Goal: Task Accomplishment & Management: Manage account settings

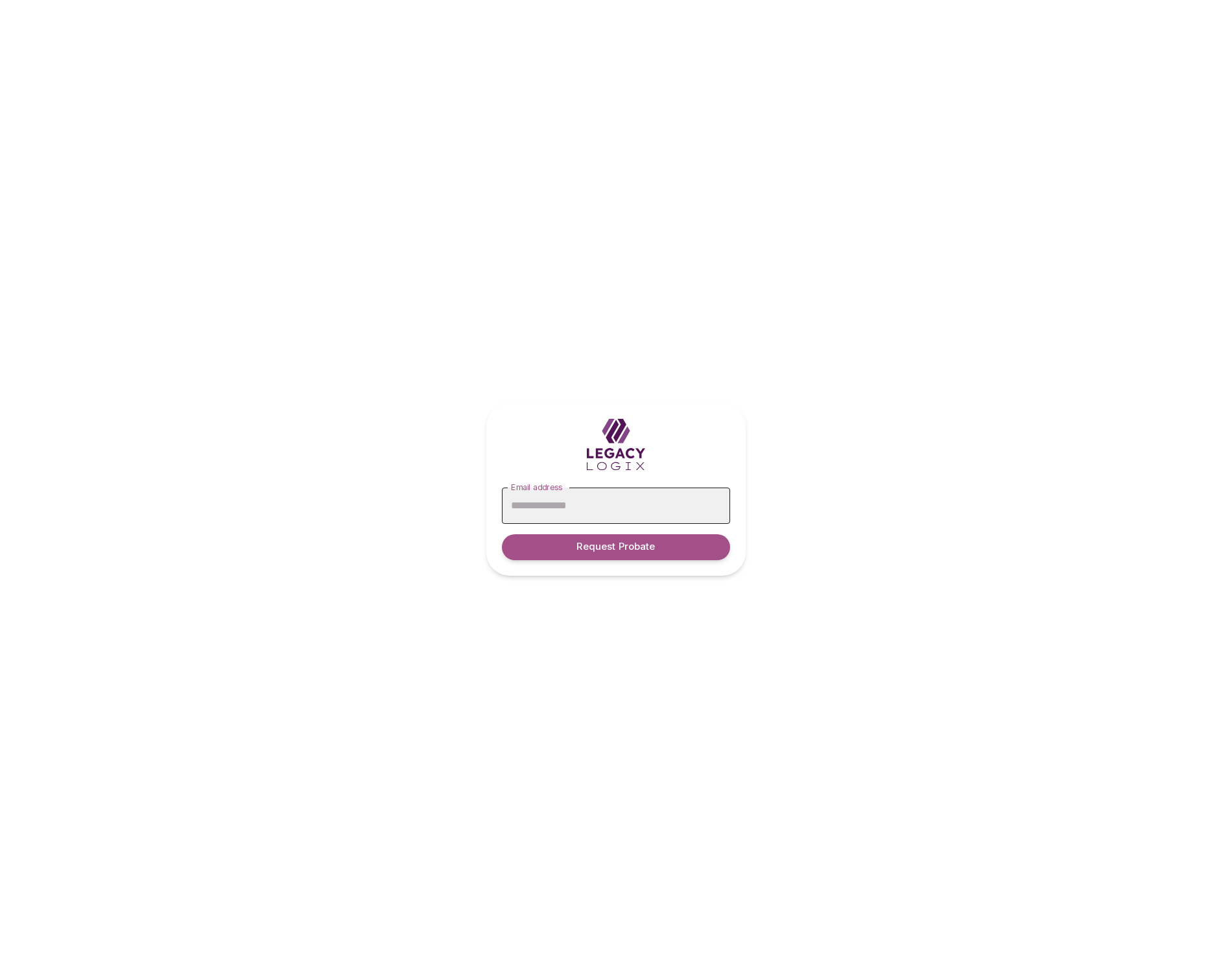
click at [596, 506] on input "Email address" at bounding box center [616, 506] width 228 height 36
type input "**********"
click at [607, 551] on span "Request Probate" at bounding box center [616, 546] width 78 height 12
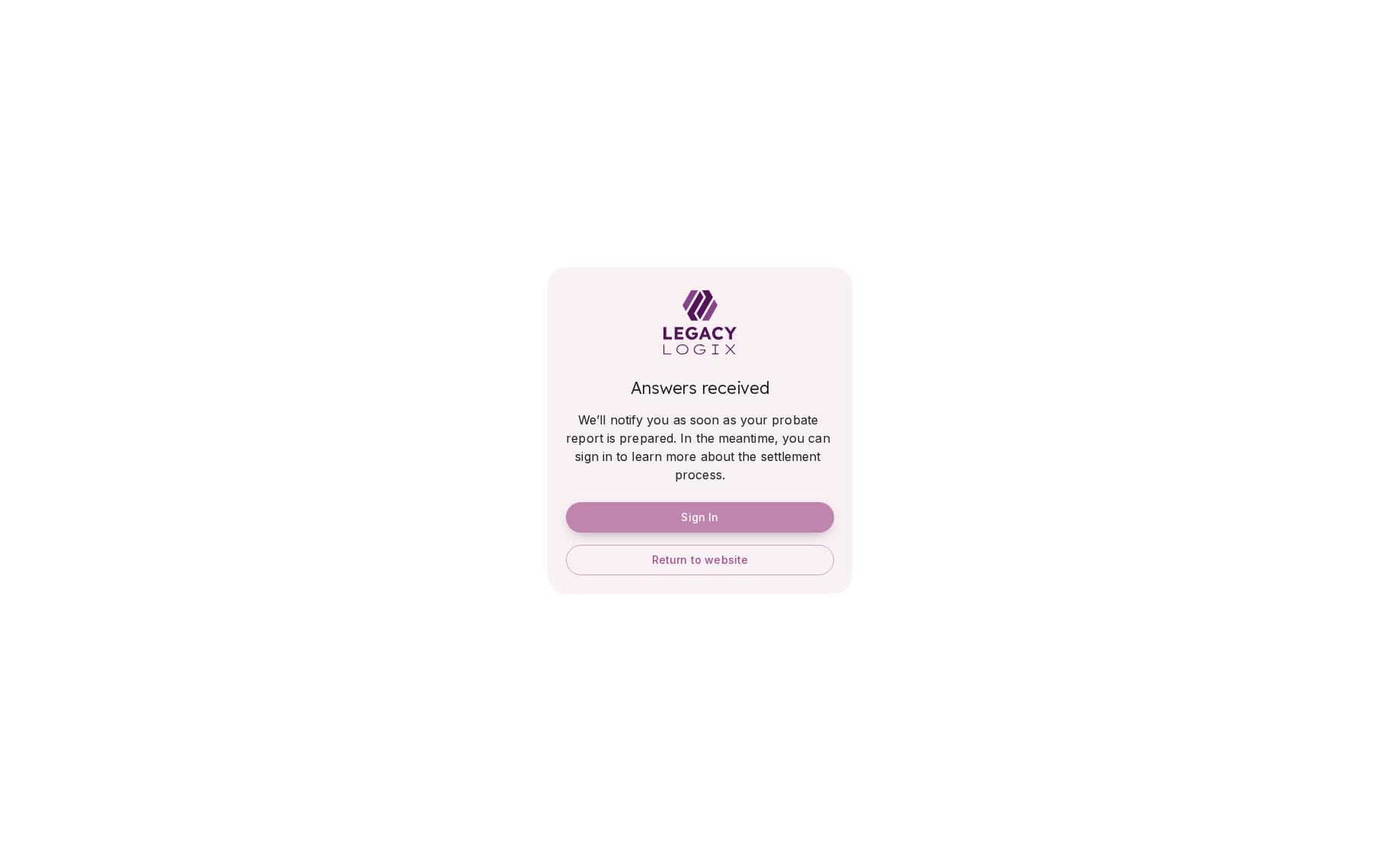
click at [708, 518] on span "Sign In" at bounding box center [699, 517] width 37 height 13
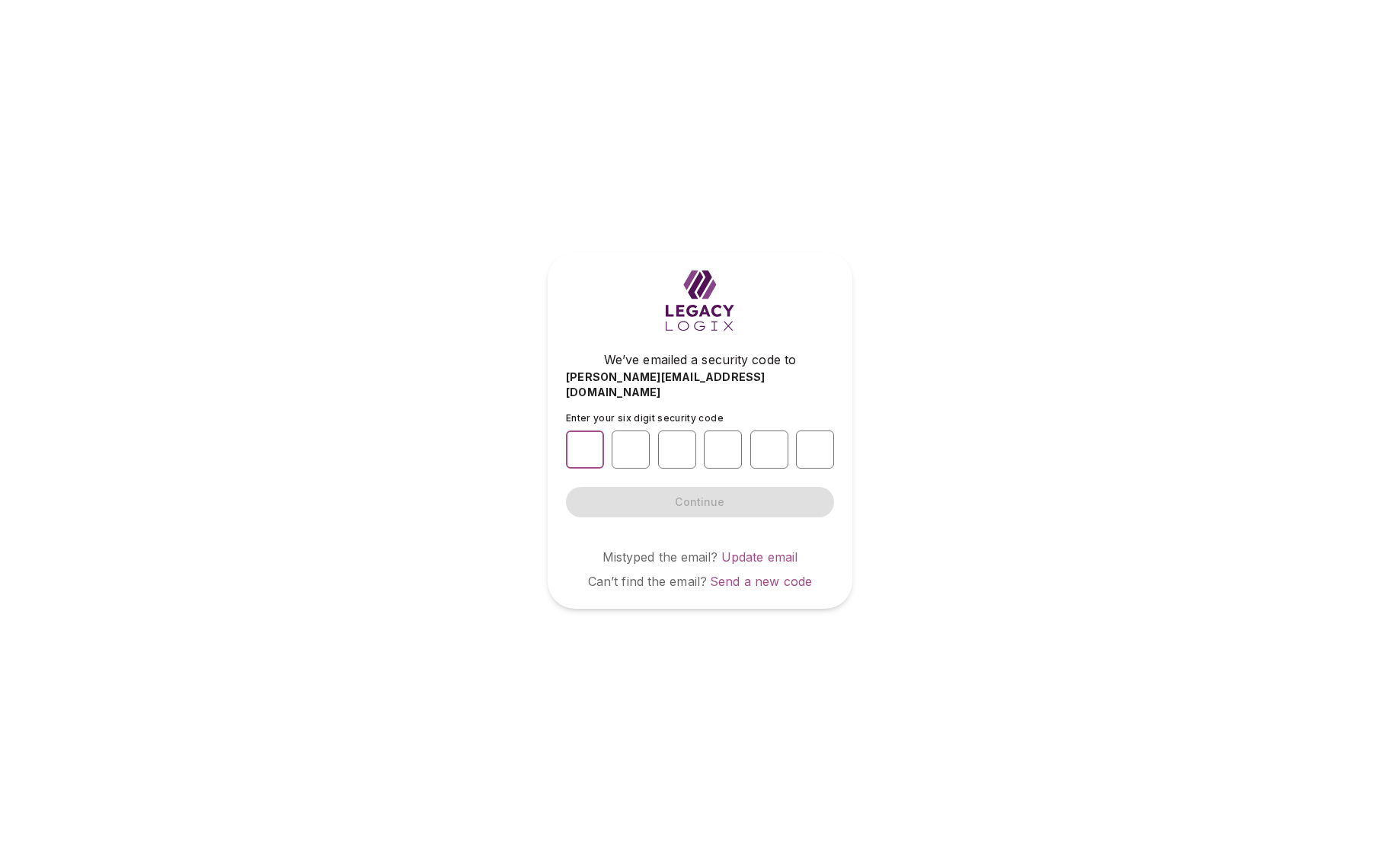
click at [587, 438] on input "number" at bounding box center [585, 449] width 38 height 38
type input "*"
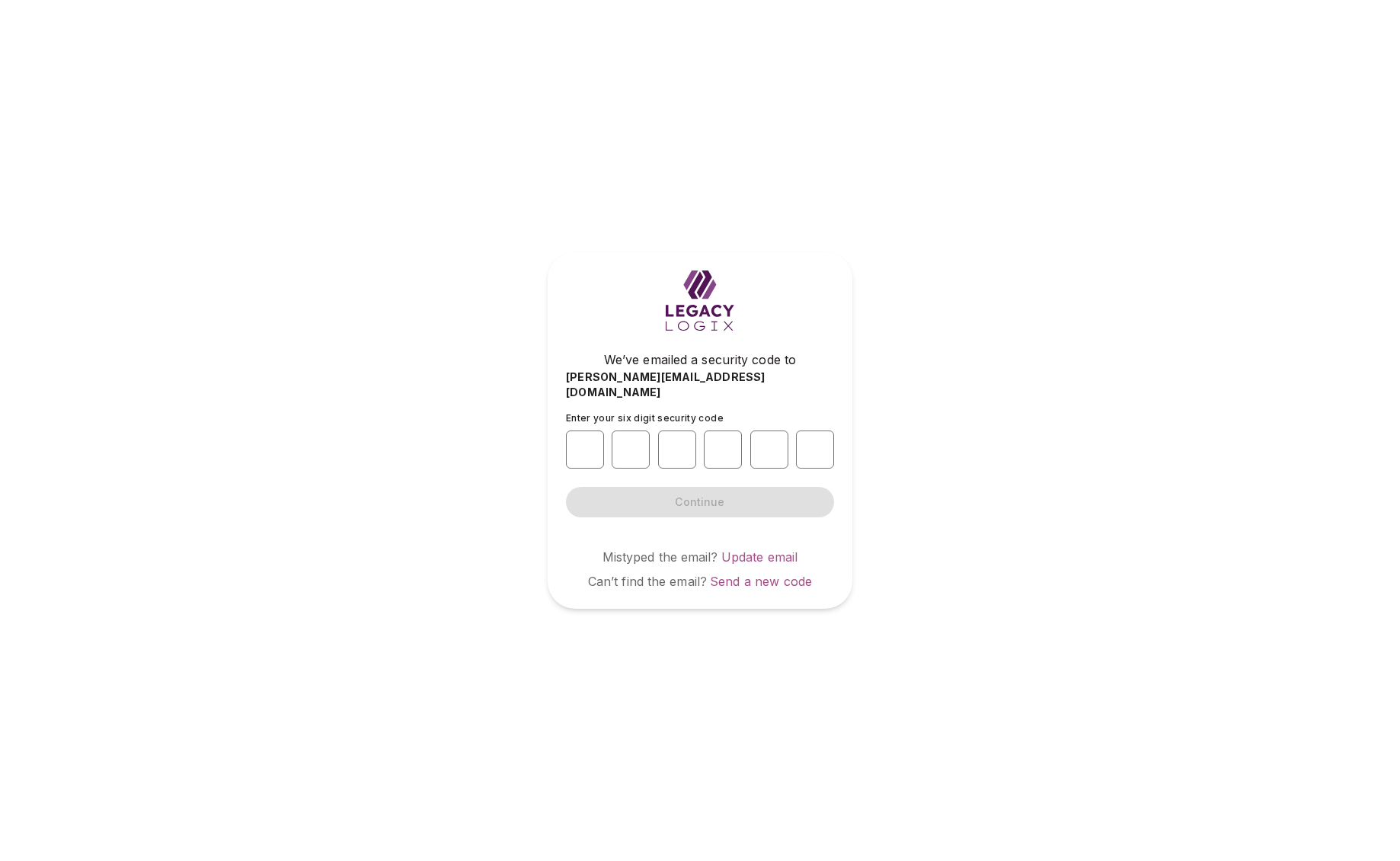
type input "*"
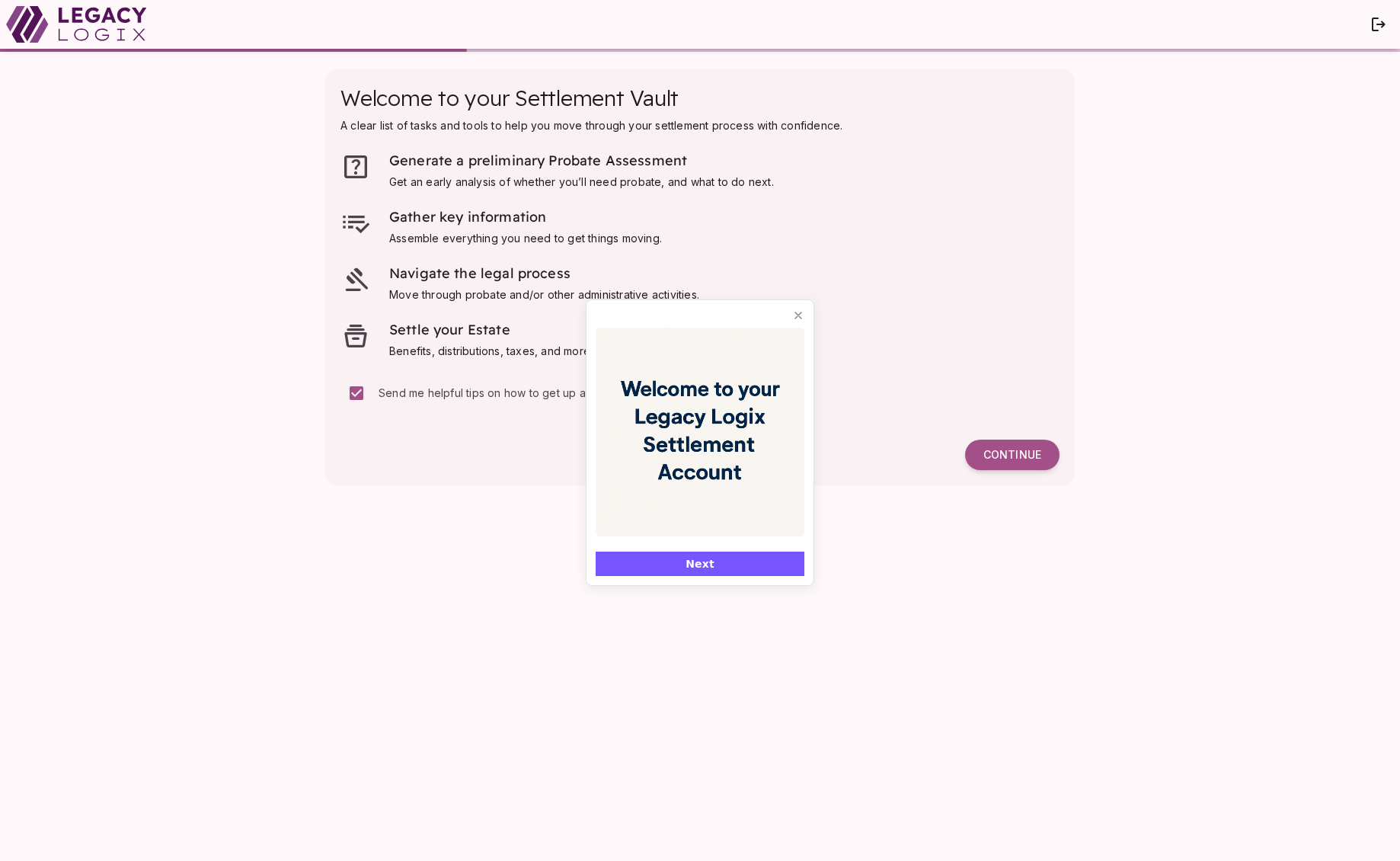
click at [1022, 450] on span "Continue" at bounding box center [1012, 455] width 58 height 13
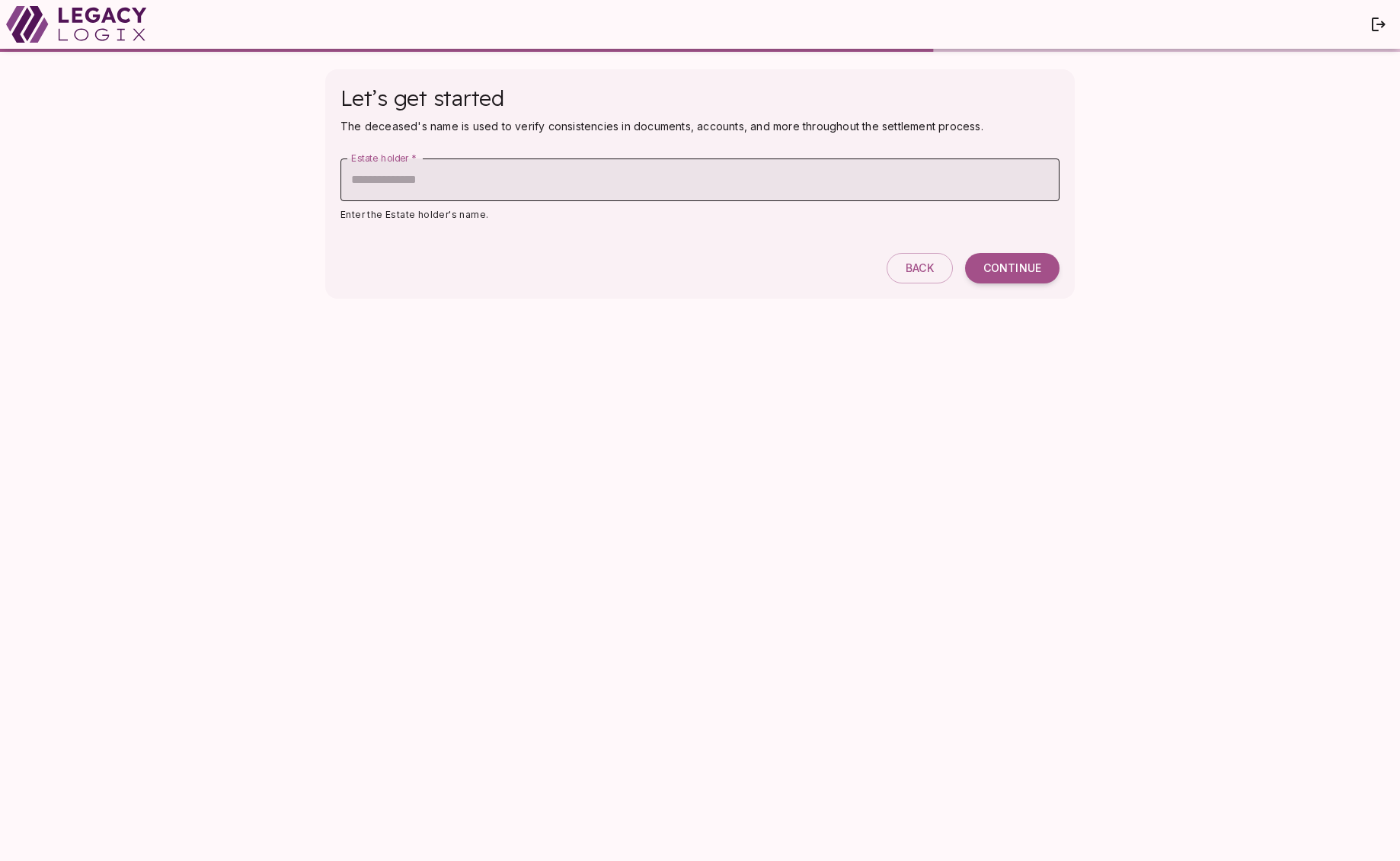
click at [410, 175] on input "Estate holder   *" at bounding box center [700, 180] width 719 height 43
type input "**********"
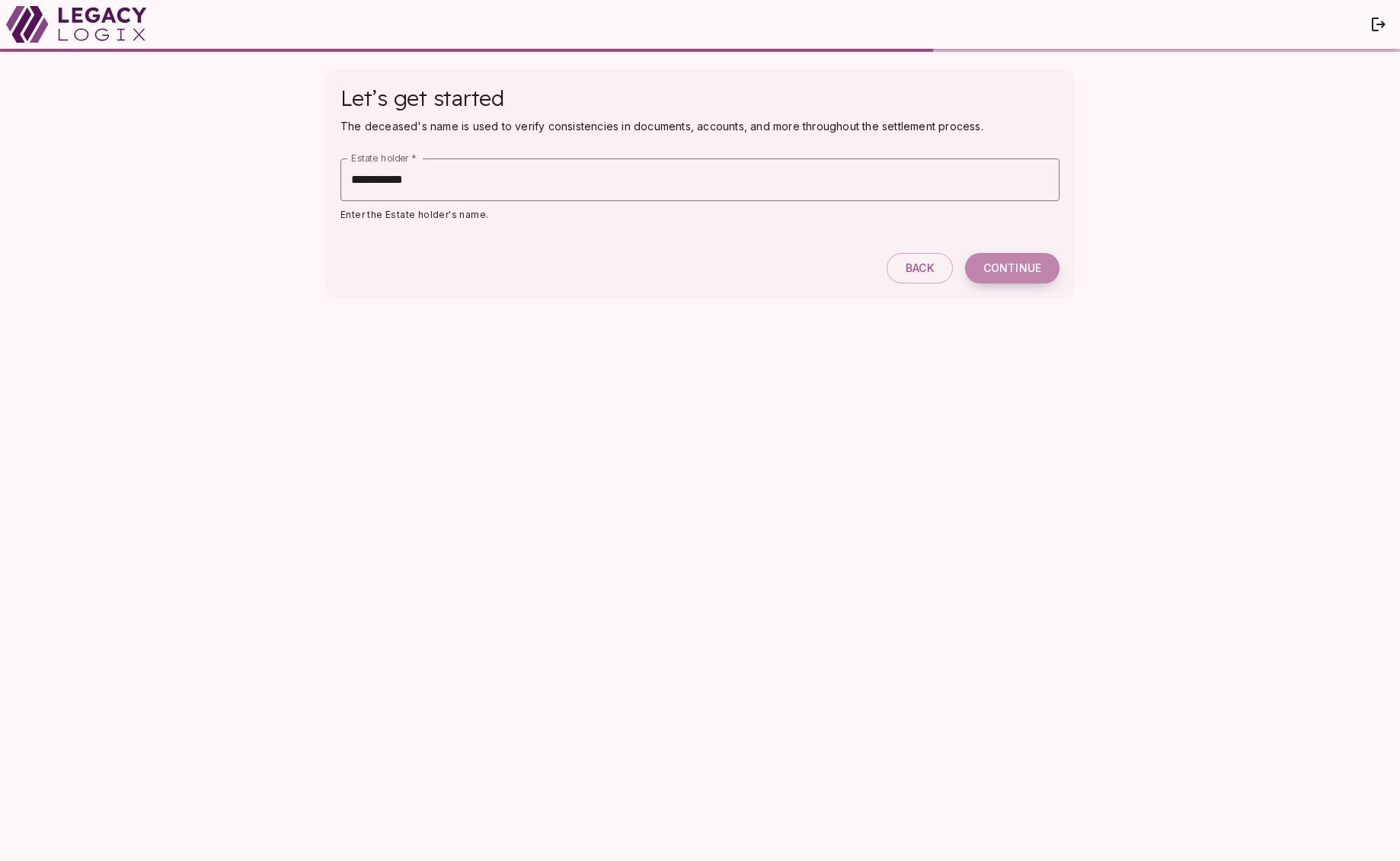
click at [1011, 268] on span "Continue" at bounding box center [1012, 268] width 58 height 13
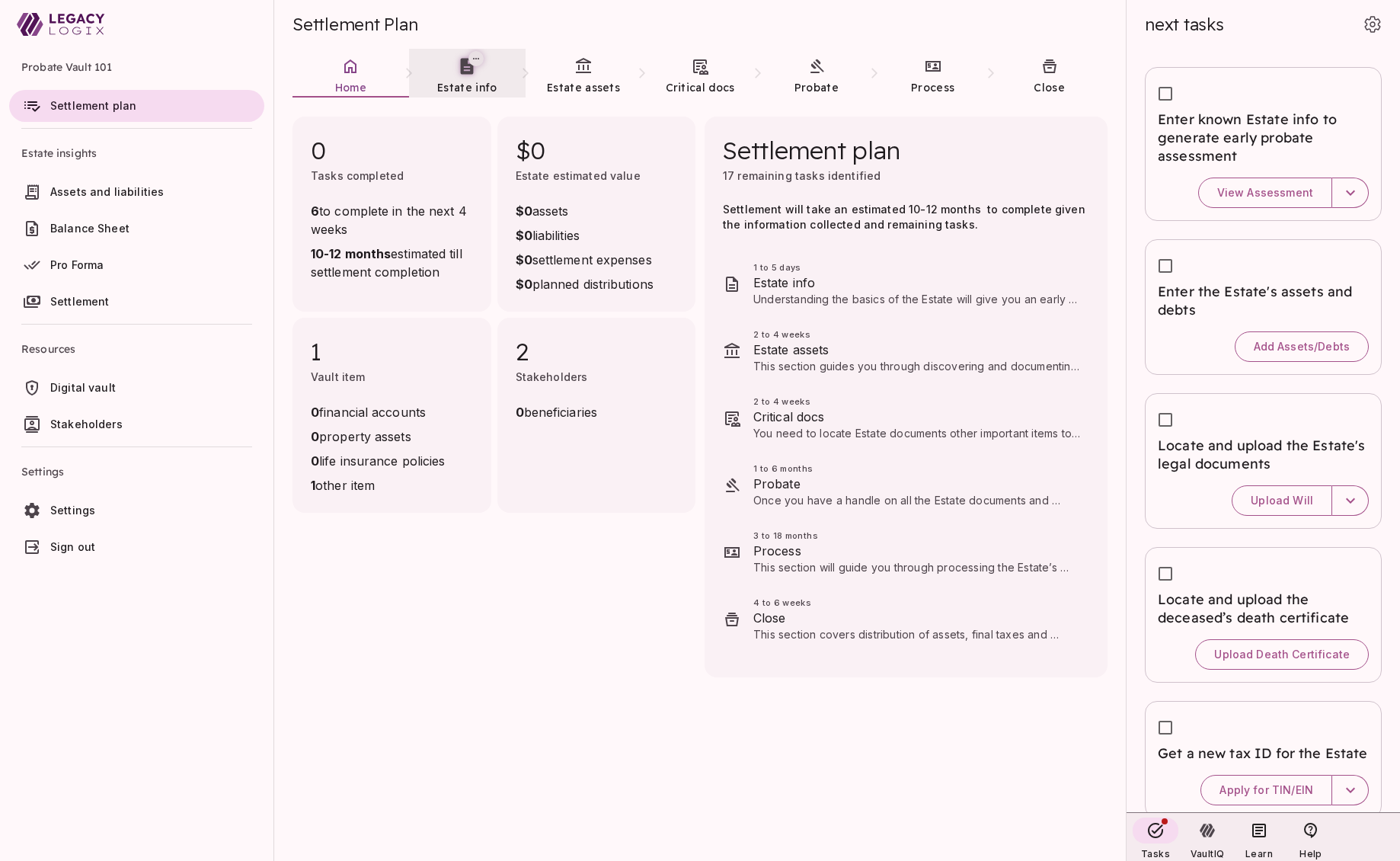
click at [465, 76] on link "Estate info" at bounding box center [467, 76] width 117 height 55
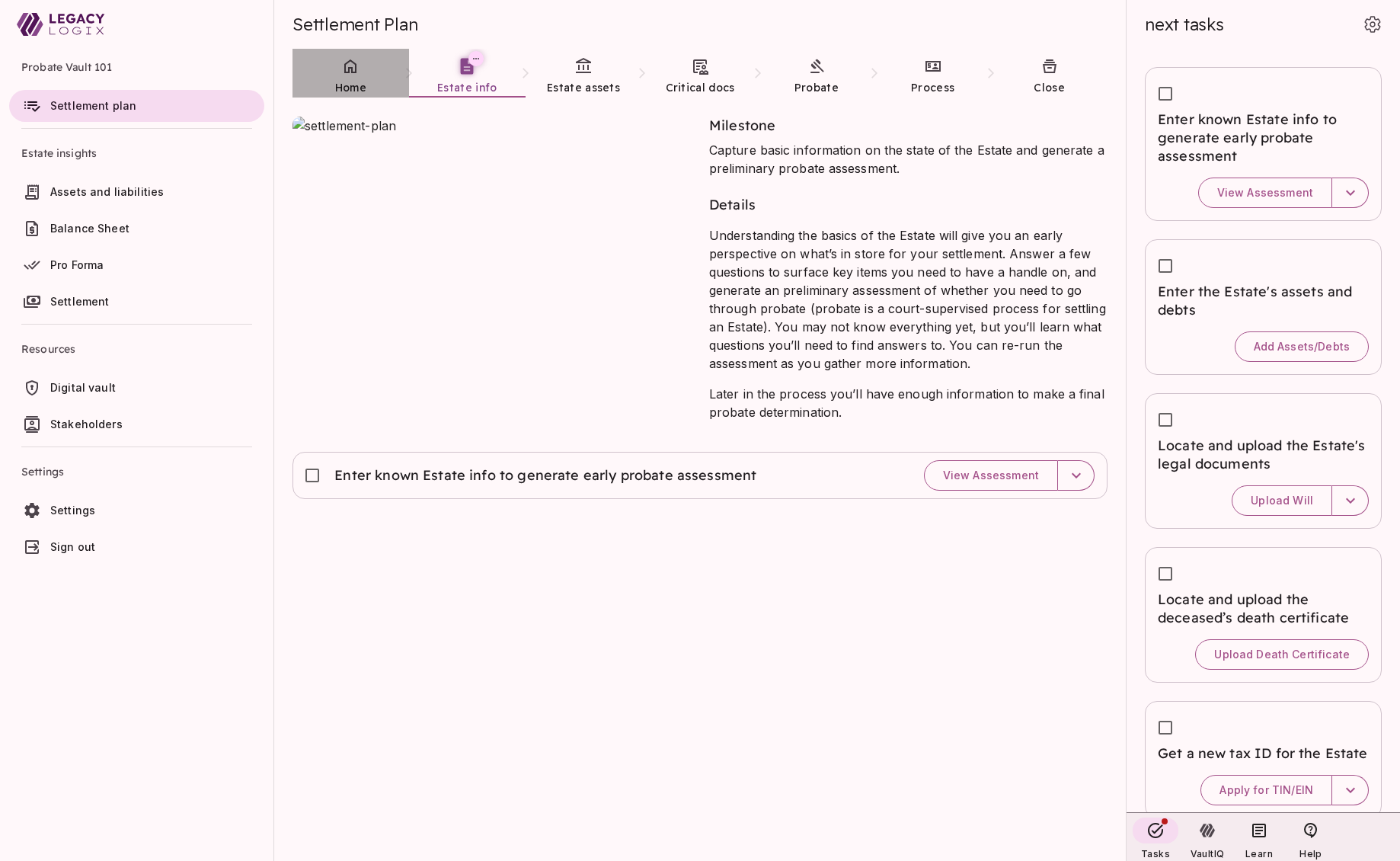
click at [351, 74] on icon at bounding box center [350, 66] width 18 height 18
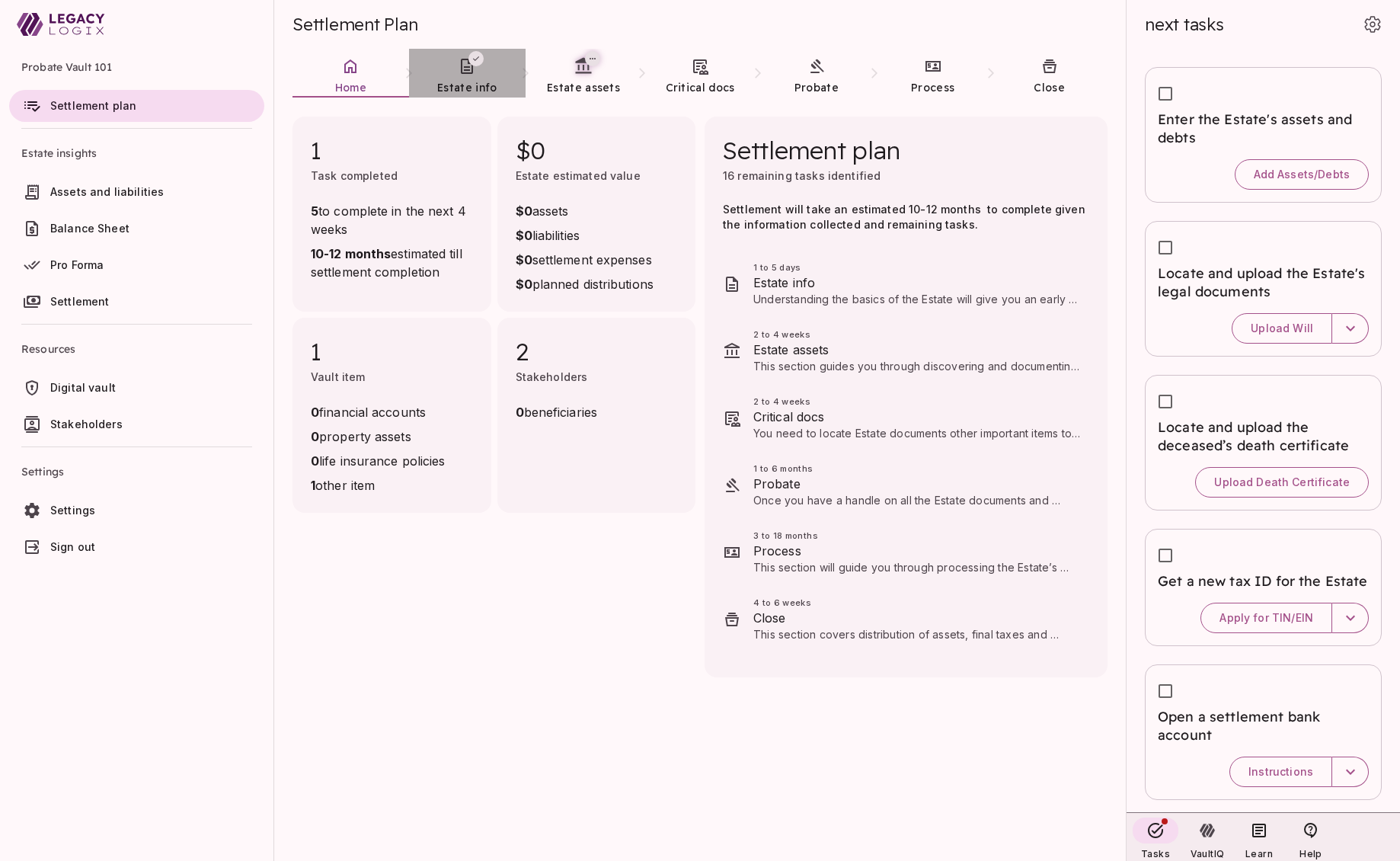
click at [460, 78] on link "Estate info" at bounding box center [467, 76] width 117 height 55
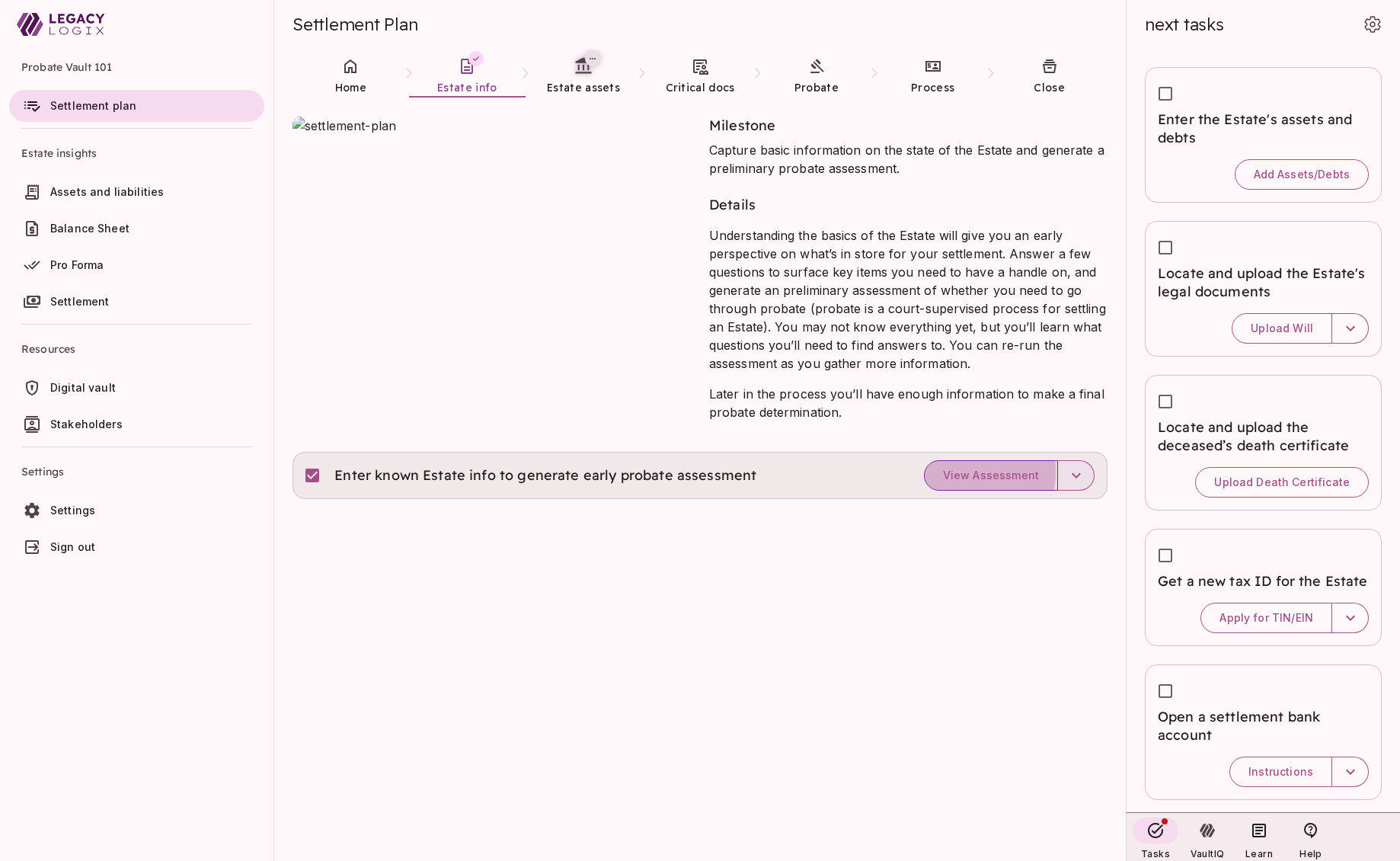
click at [977, 472] on span "View Assessment" at bounding box center [991, 475] width 96 height 13
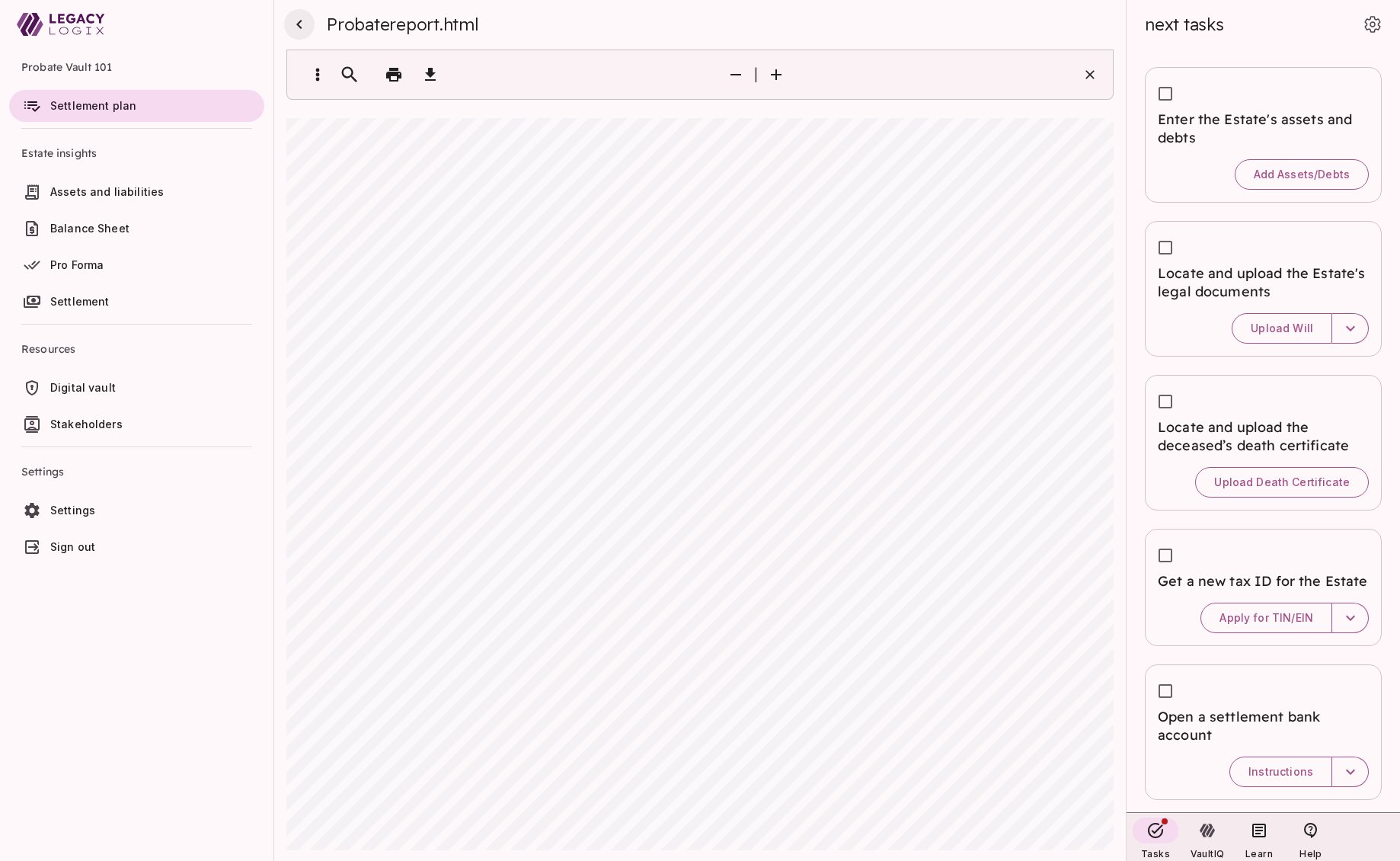
click at [301, 23] on icon "button" at bounding box center [299, 24] width 18 height 18
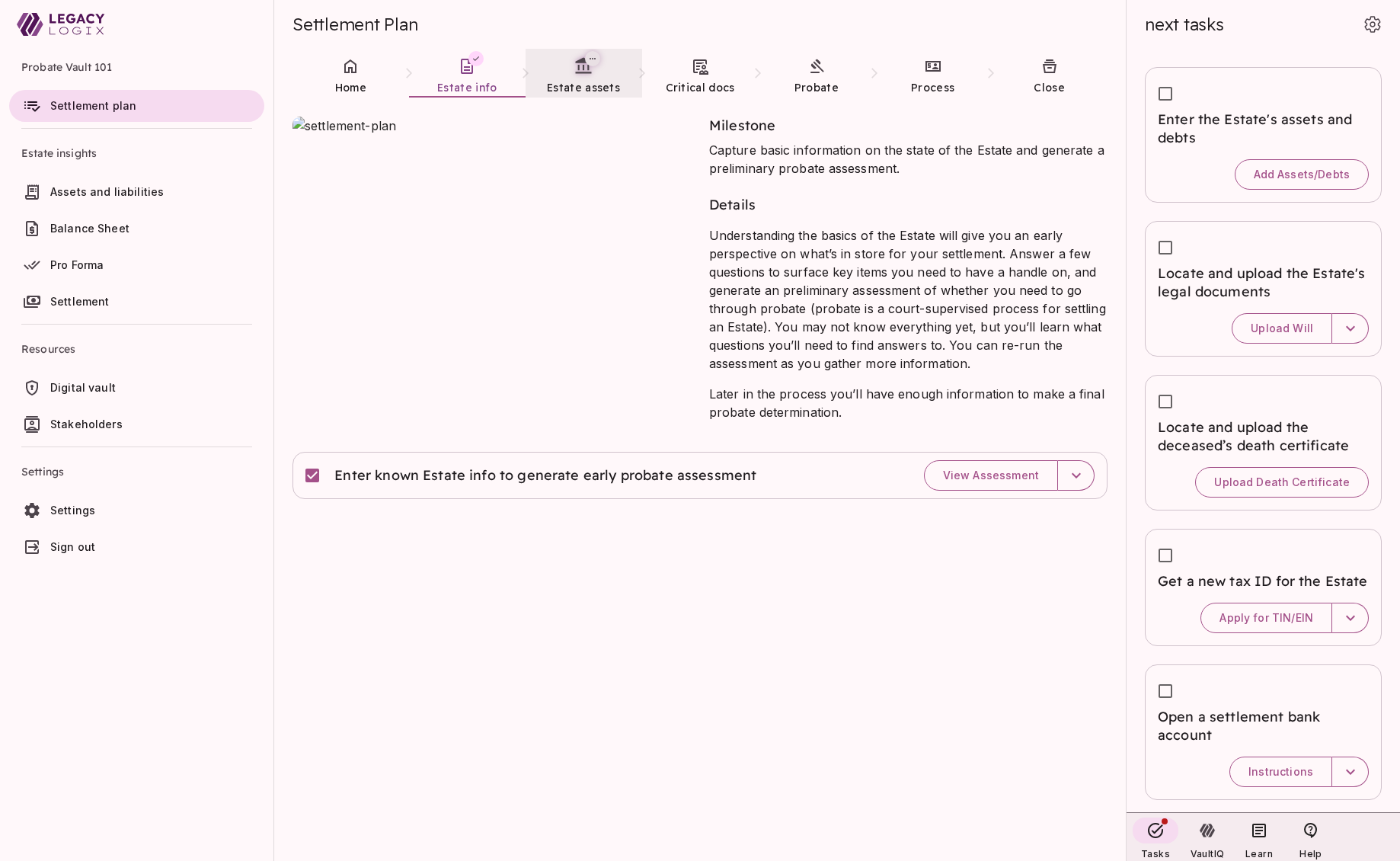
click at [579, 79] on link "Estate assets" at bounding box center [584, 76] width 117 height 55
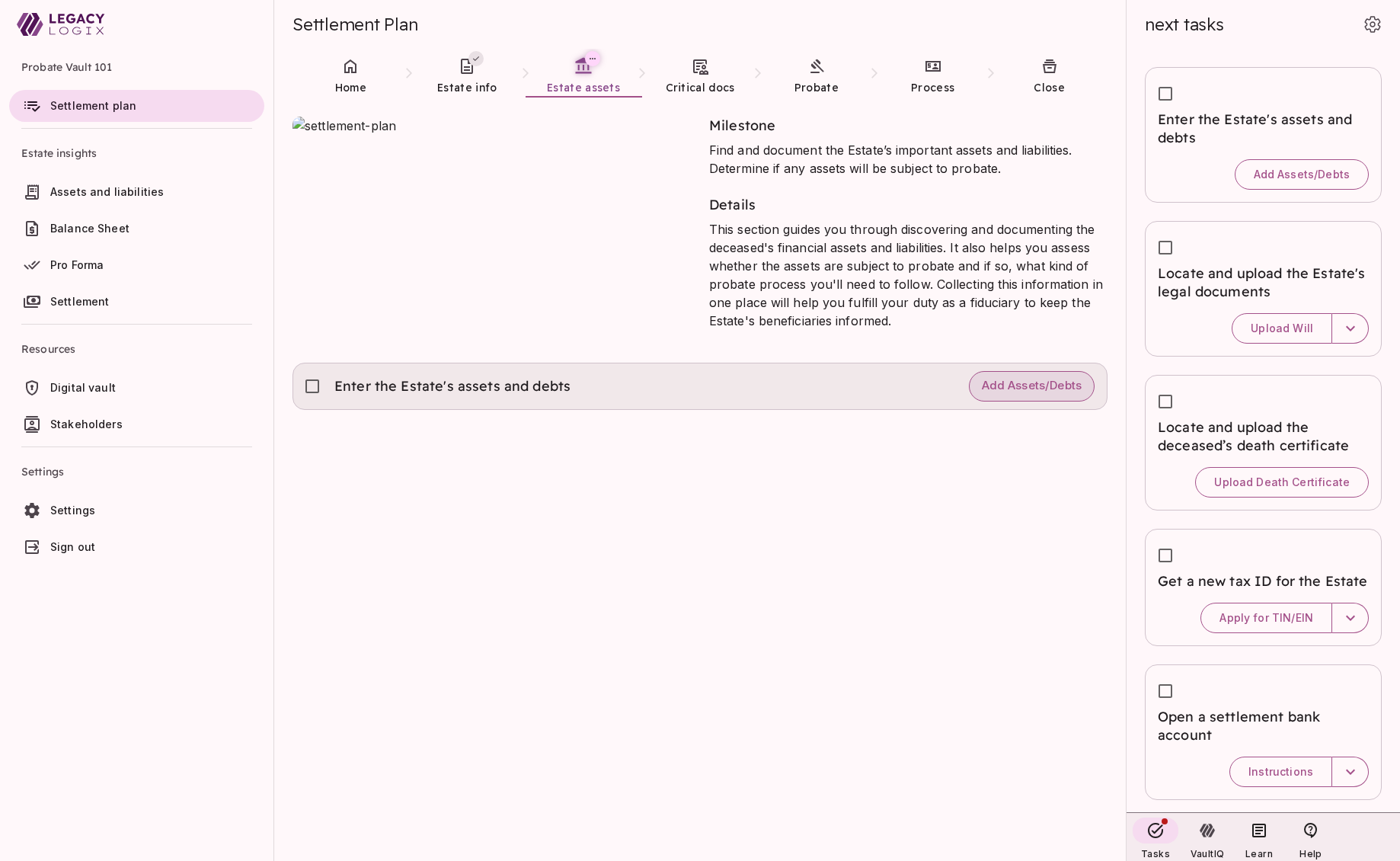
click at [1034, 385] on span "Add Assets/Debts" at bounding box center [1031, 386] width 100 height 14
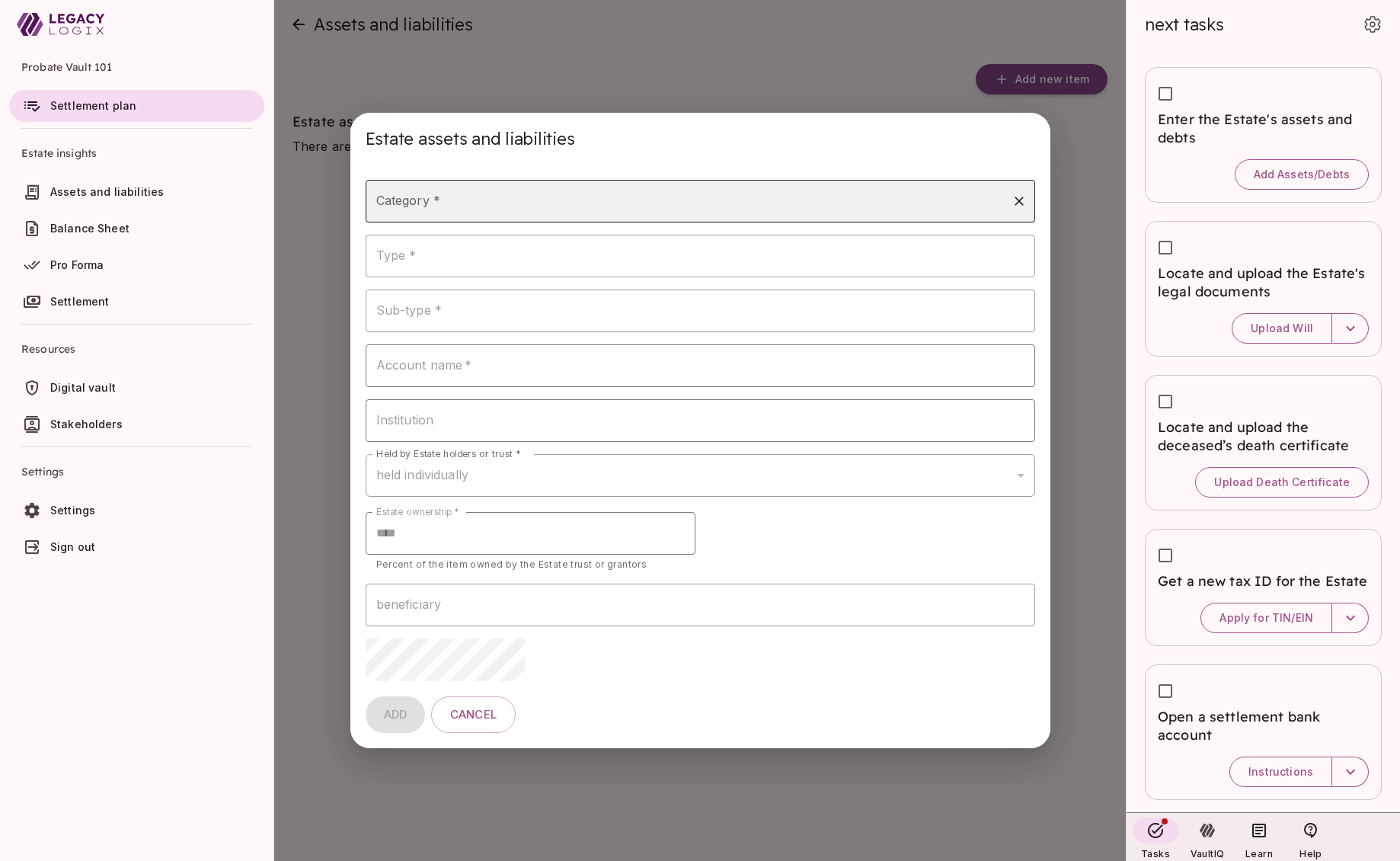
click at [618, 198] on input "Category *" at bounding box center [689, 201] width 633 height 29
click at [584, 240] on li "bank" at bounding box center [700, 242] width 670 height 28
type input "****"
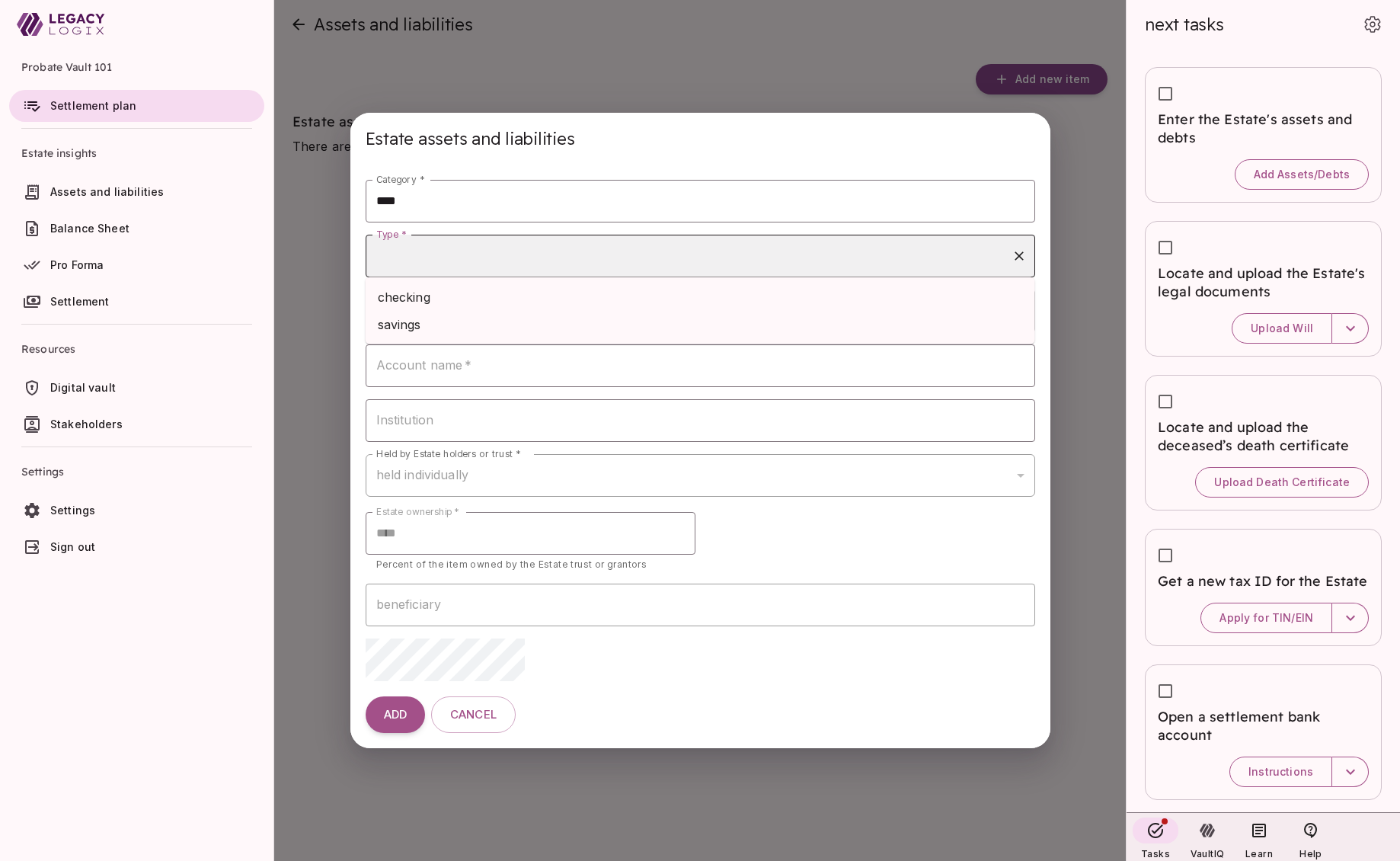
click at [530, 249] on input "Type *" at bounding box center [689, 255] width 633 height 29
click at [518, 297] on li "checking" at bounding box center [700, 297] width 670 height 28
type input "********"
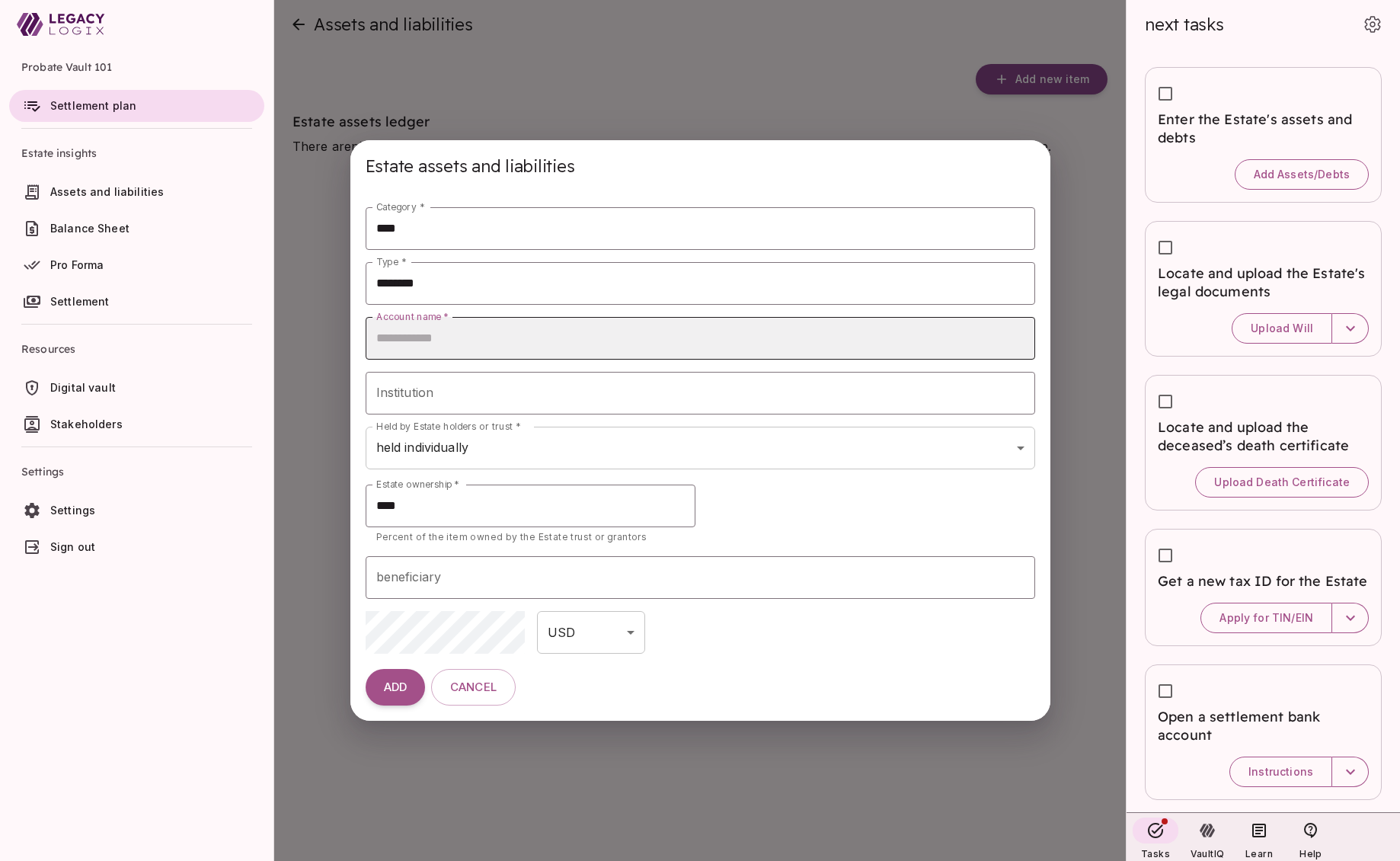
click at [491, 337] on input "Account name   *" at bounding box center [700, 338] width 670 height 43
type input "**********"
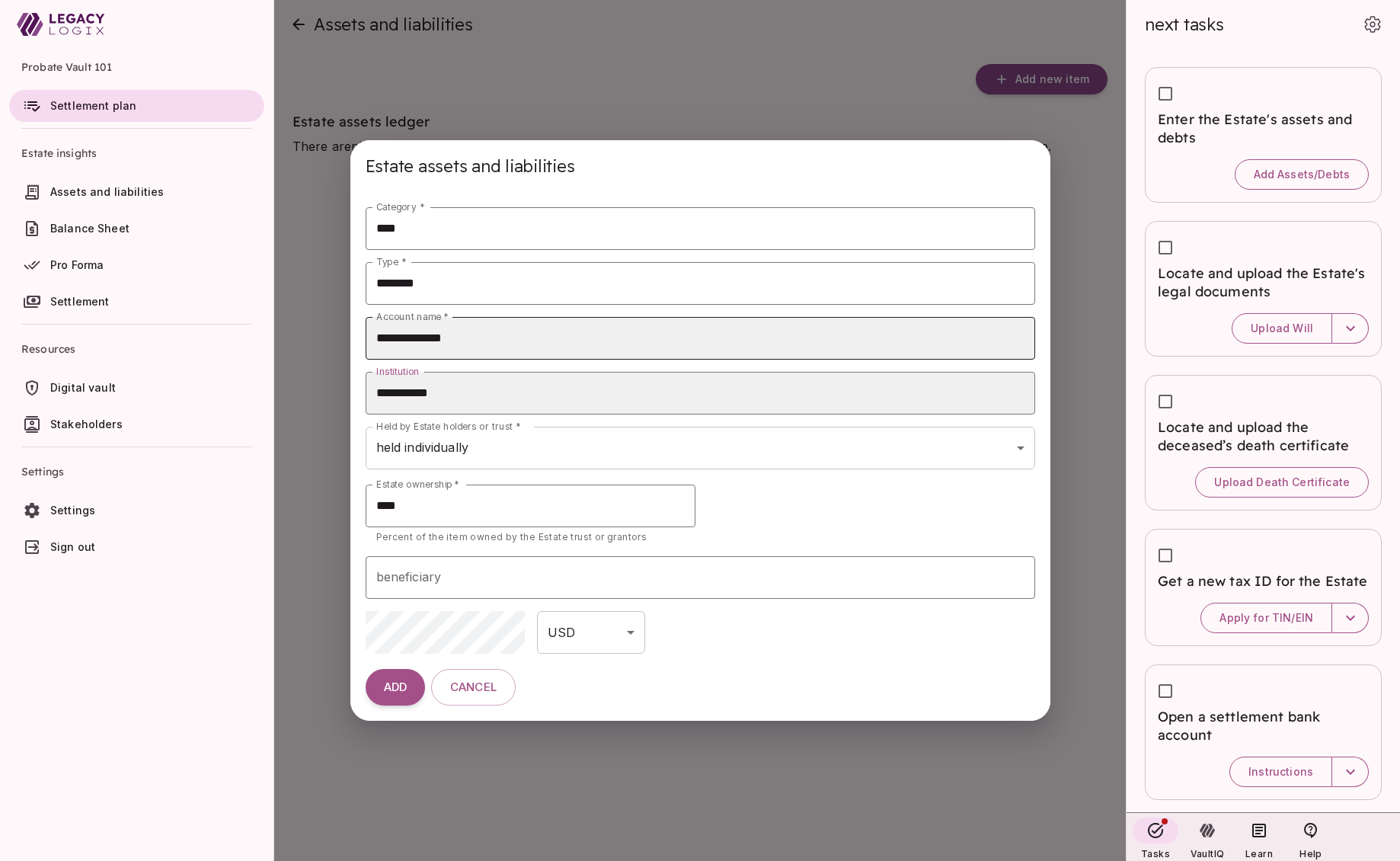
type input "**********"
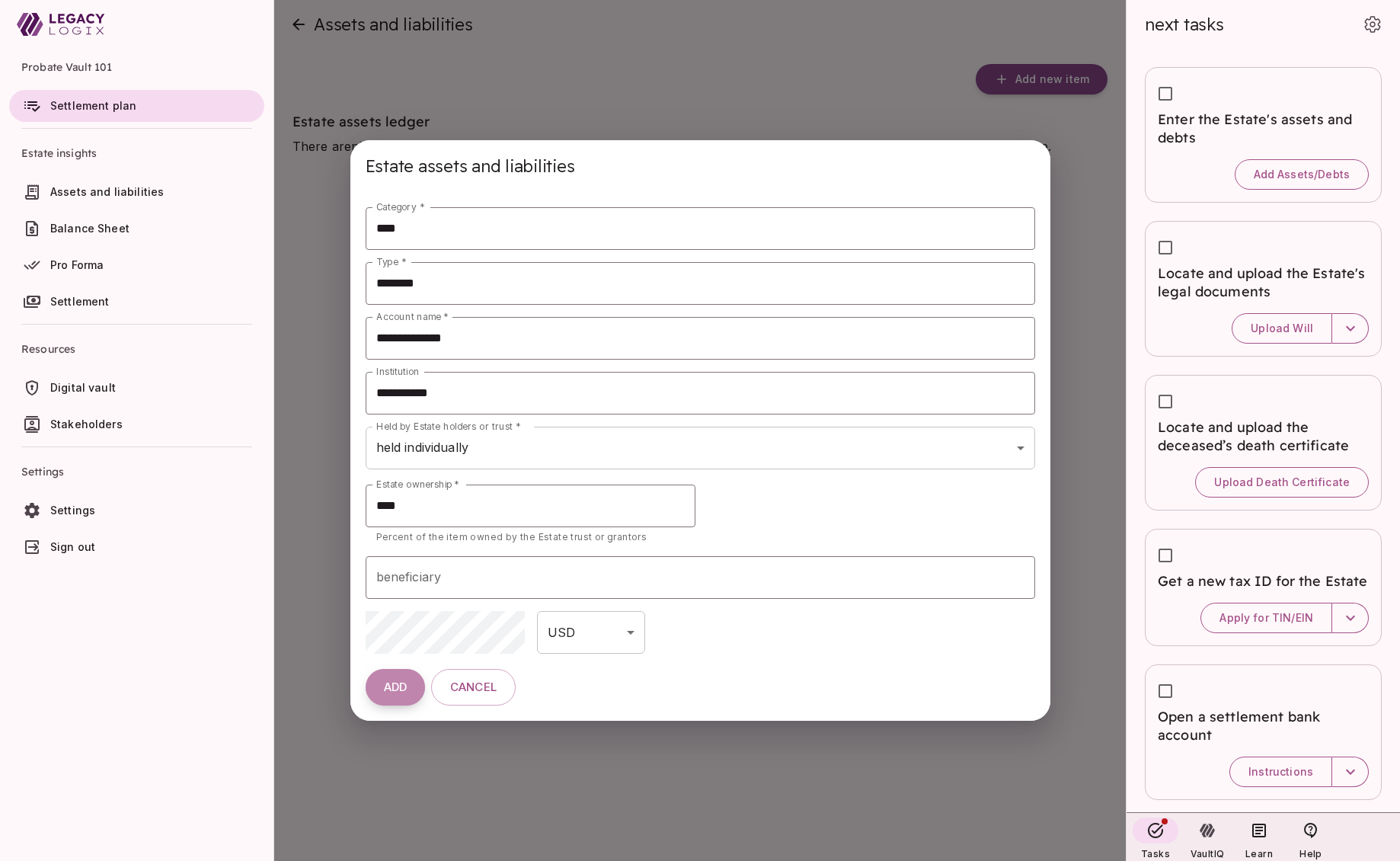
click at [395, 682] on span "ADD" at bounding box center [395, 687] width 23 height 14
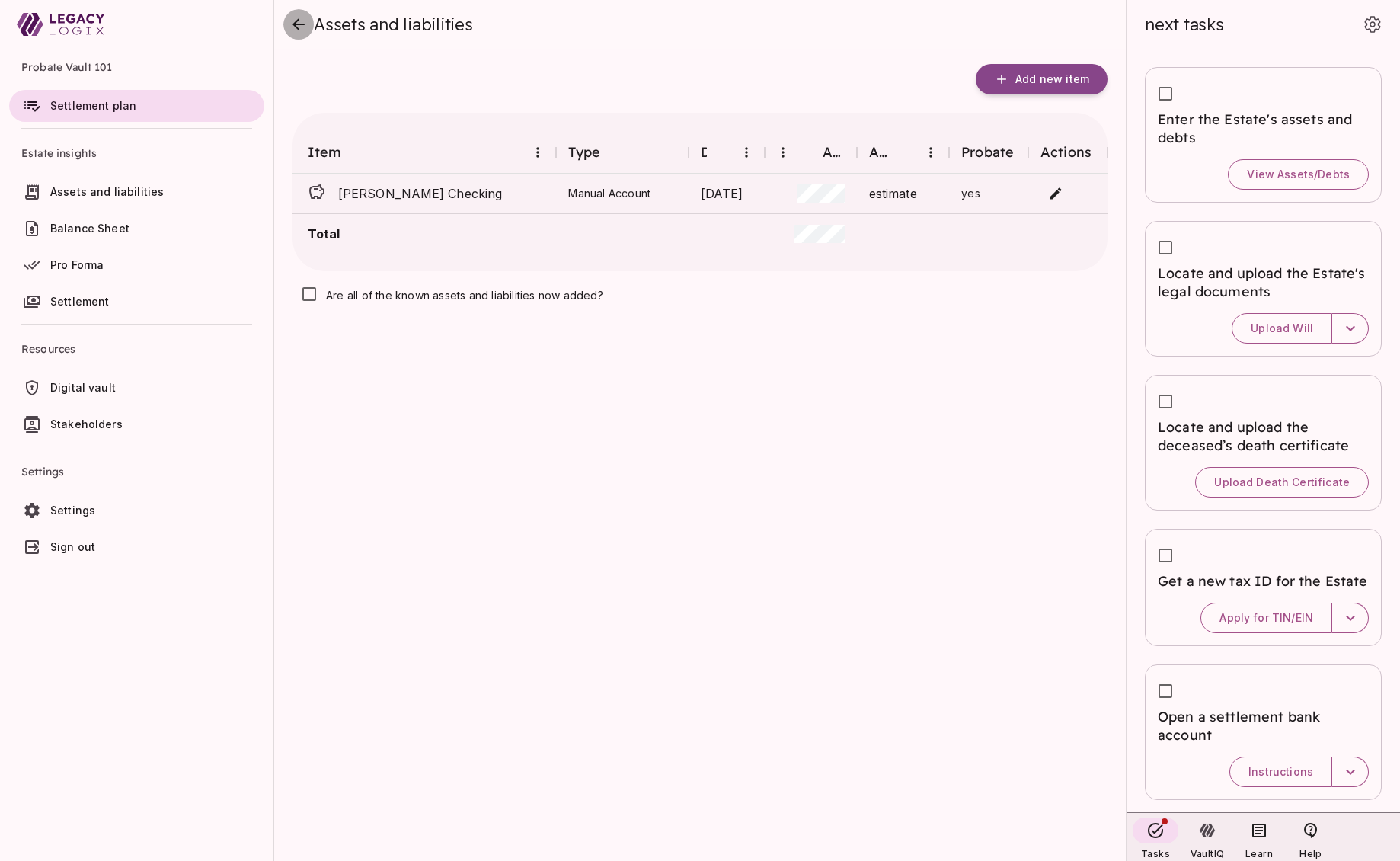
click at [295, 28] on icon "close" at bounding box center [298, 24] width 18 height 18
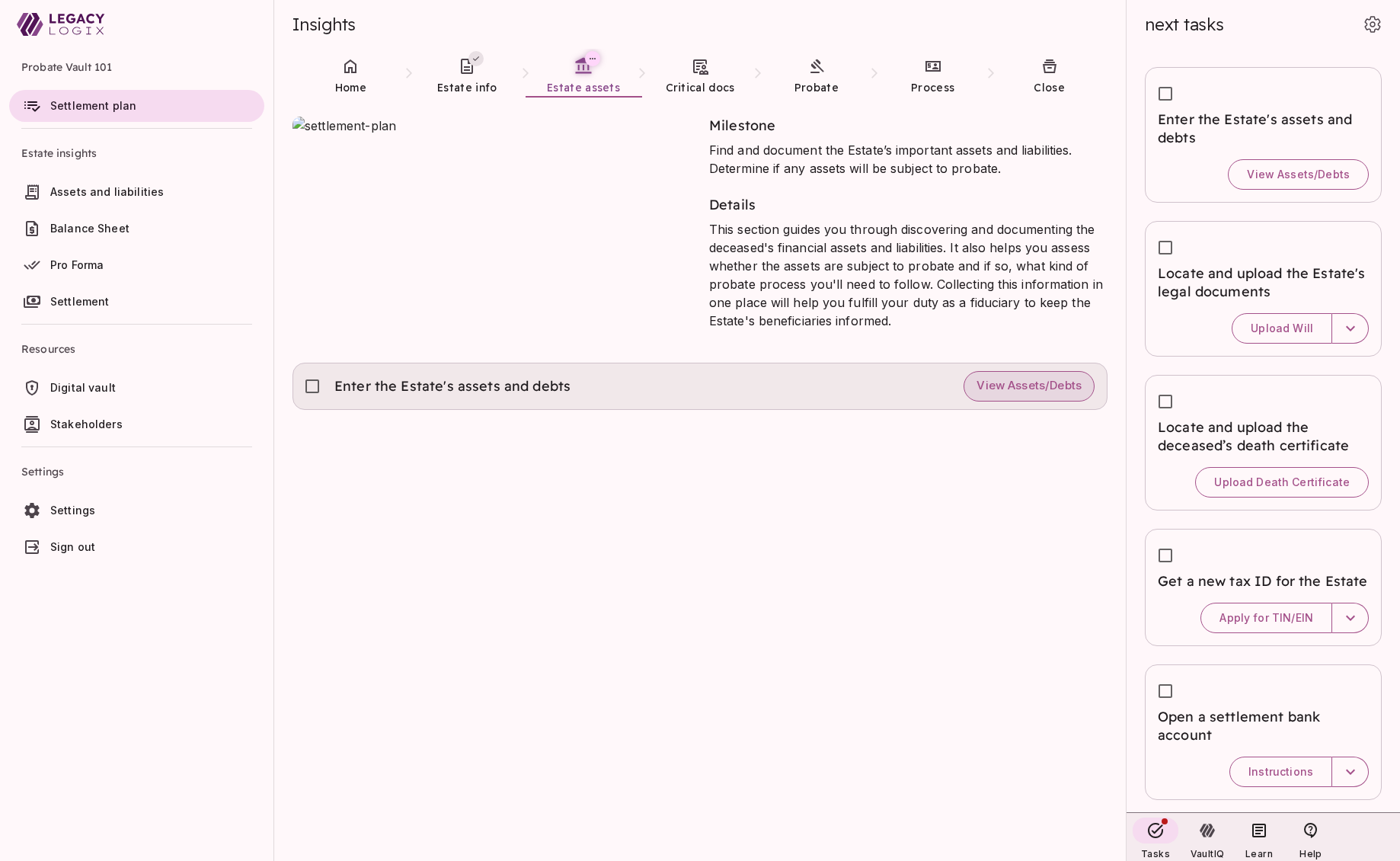
click at [1014, 391] on span "View Assets/Debts" at bounding box center [1029, 386] width 105 height 14
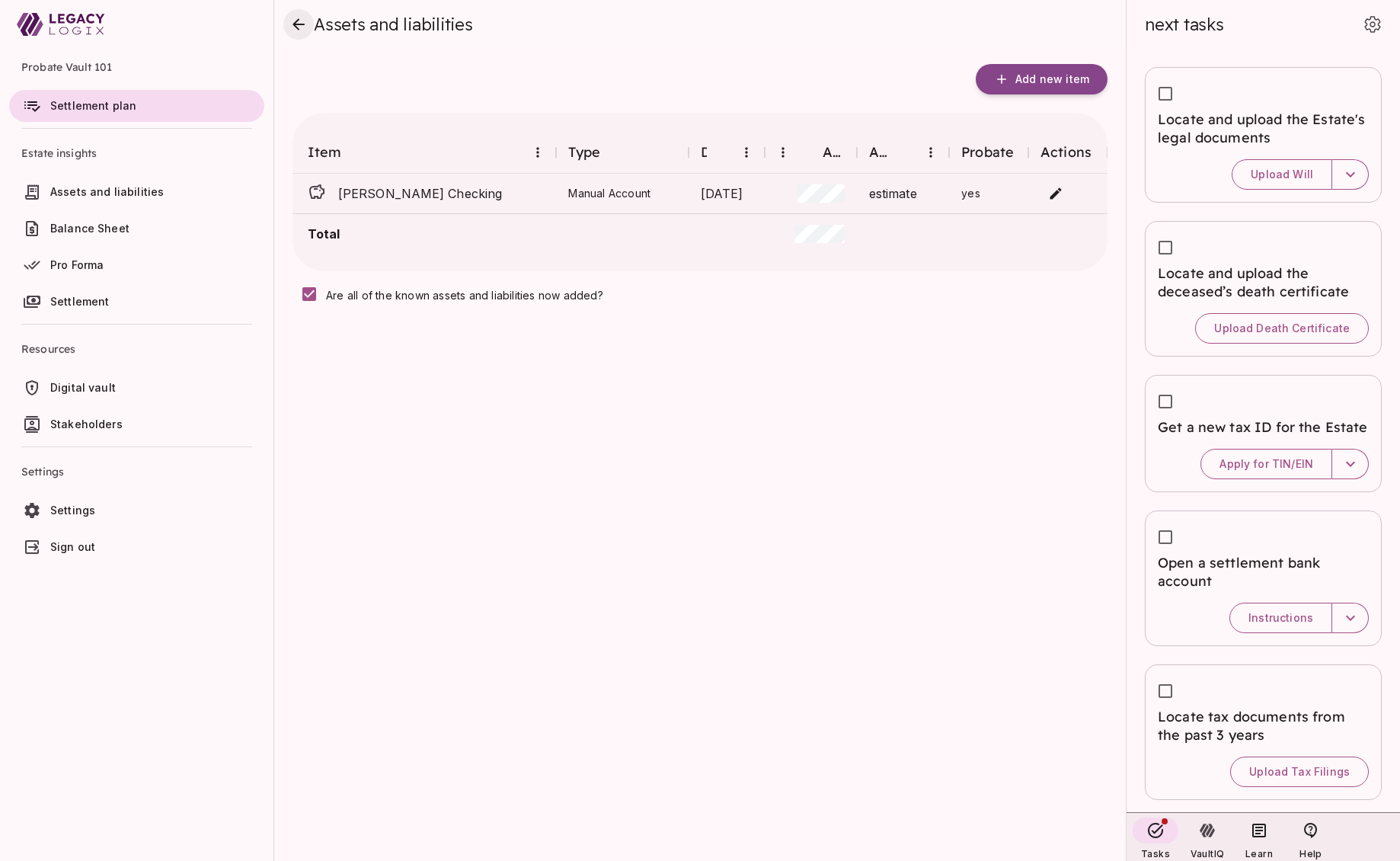
click at [299, 27] on icon "close" at bounding box center [298, 24] width 18 height 18
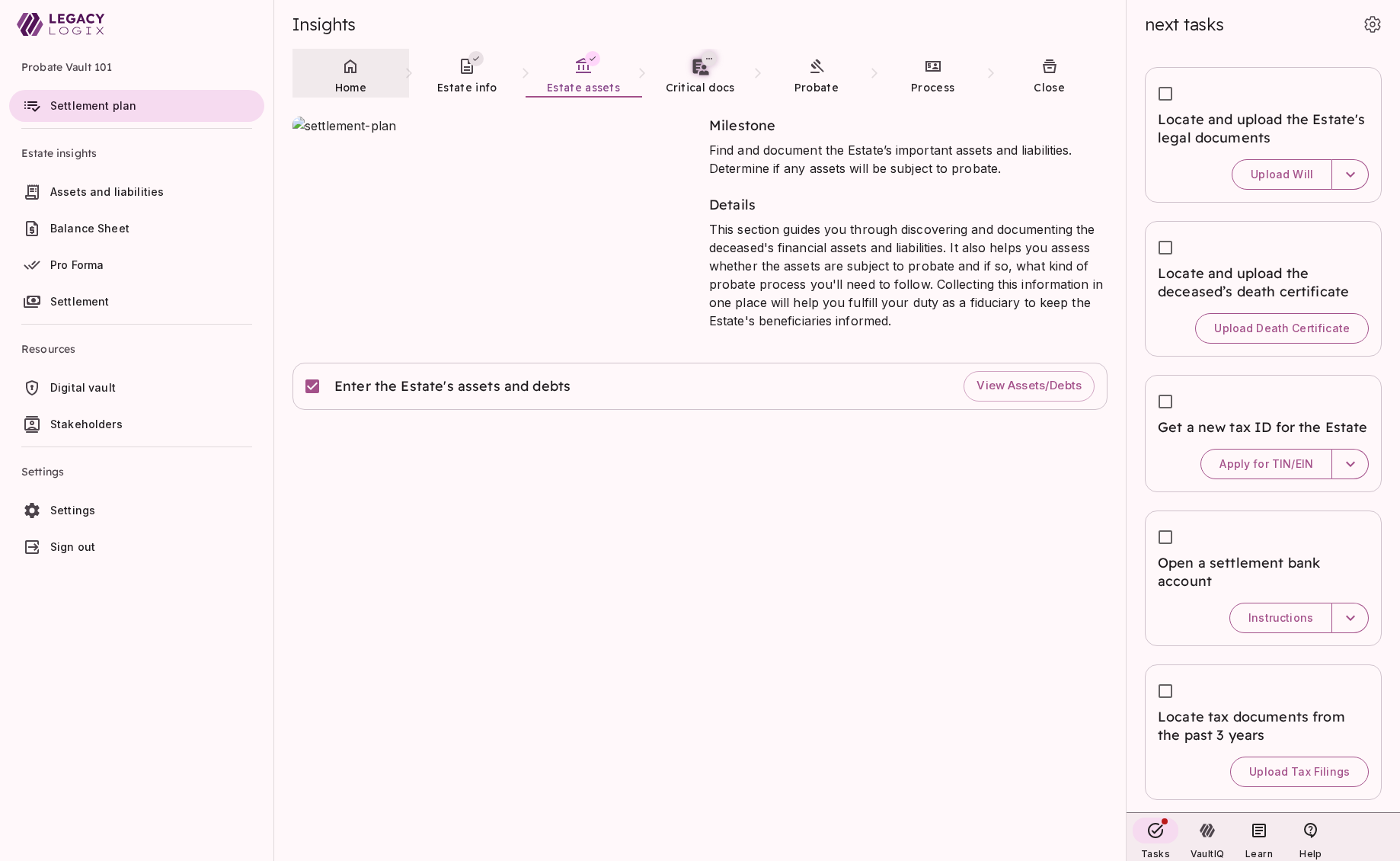
click at [352, 74] on icon at bounding box center [350, 66] width 18 height 18
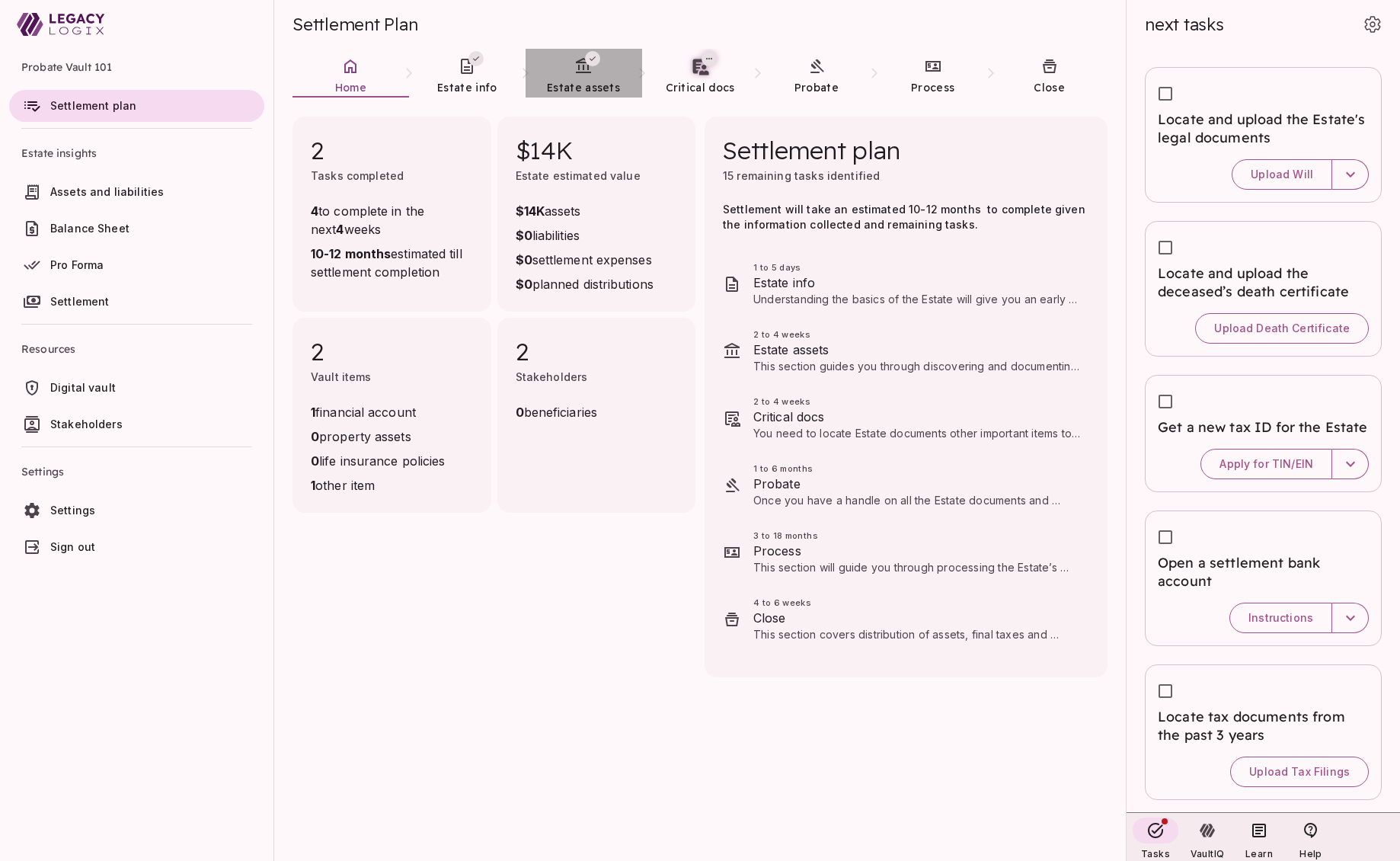
click at [596, 74] on link "Estate assets" at bounding box center [584, 76] width 117 height 55
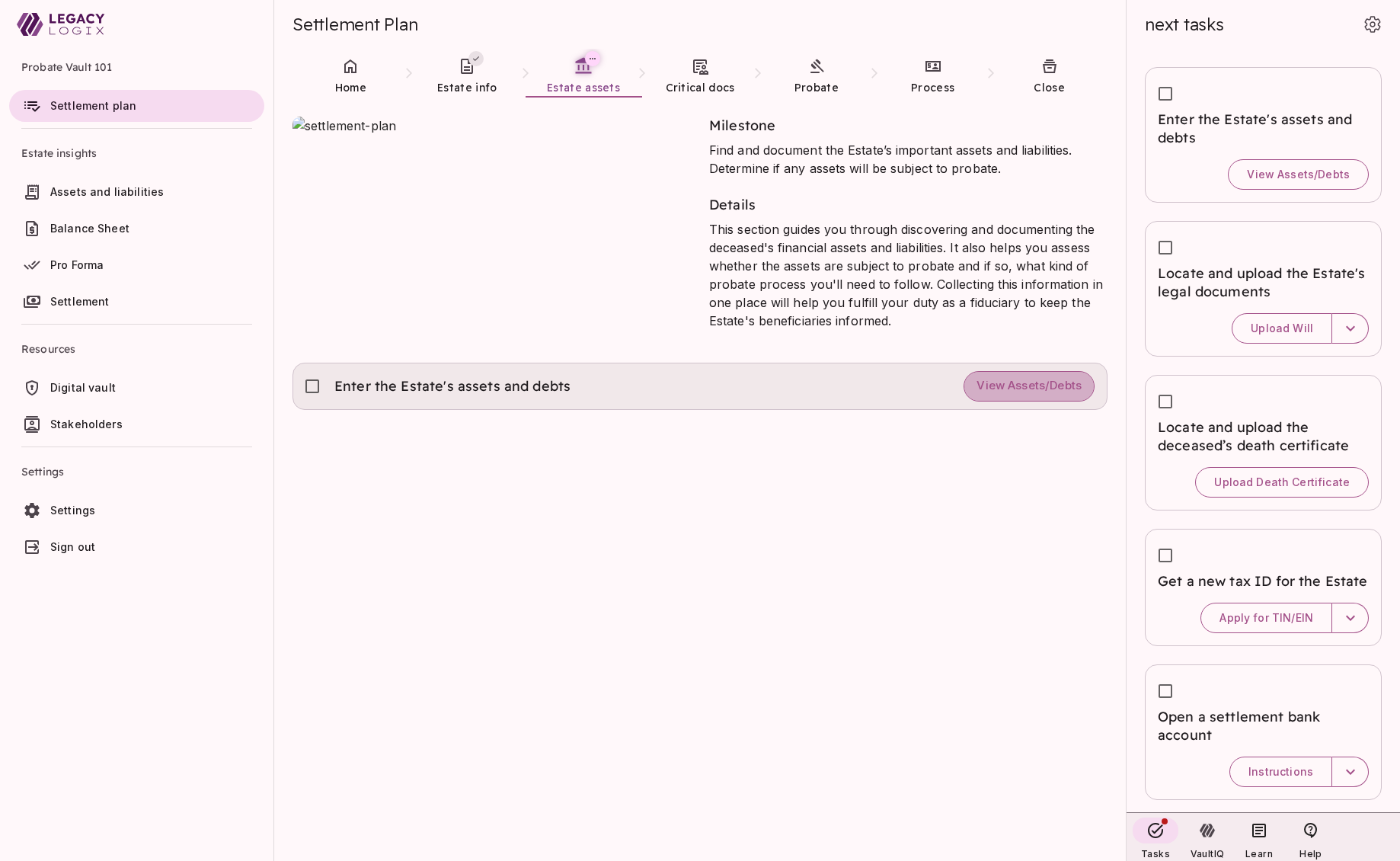
click at [1023, 384] on span "View Assets/Debts" at bounding box center [1029, 386] width 105 height 14
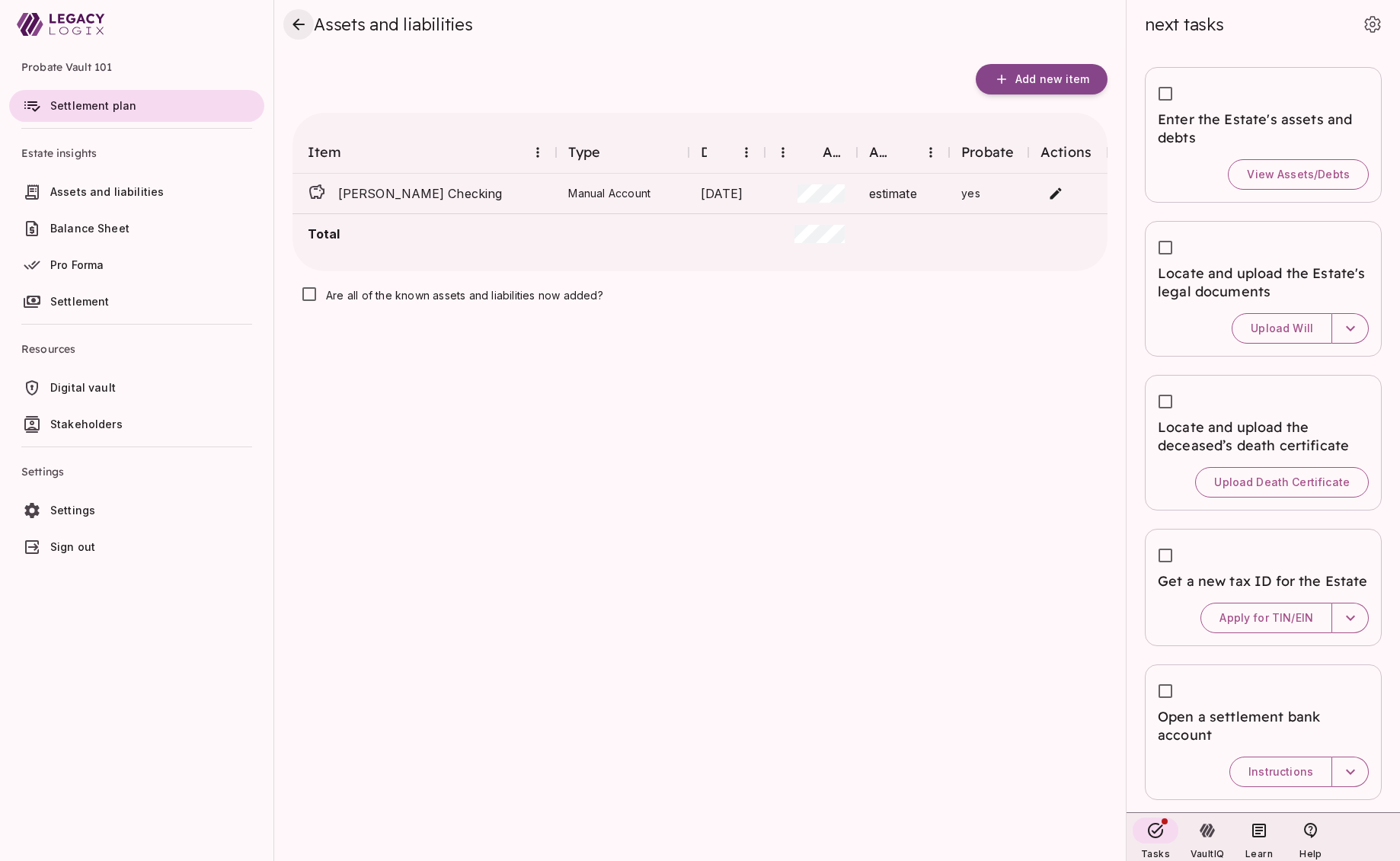
click at [299, 19] on icon "close" at bounding box center [298, 24] width 18 height 18
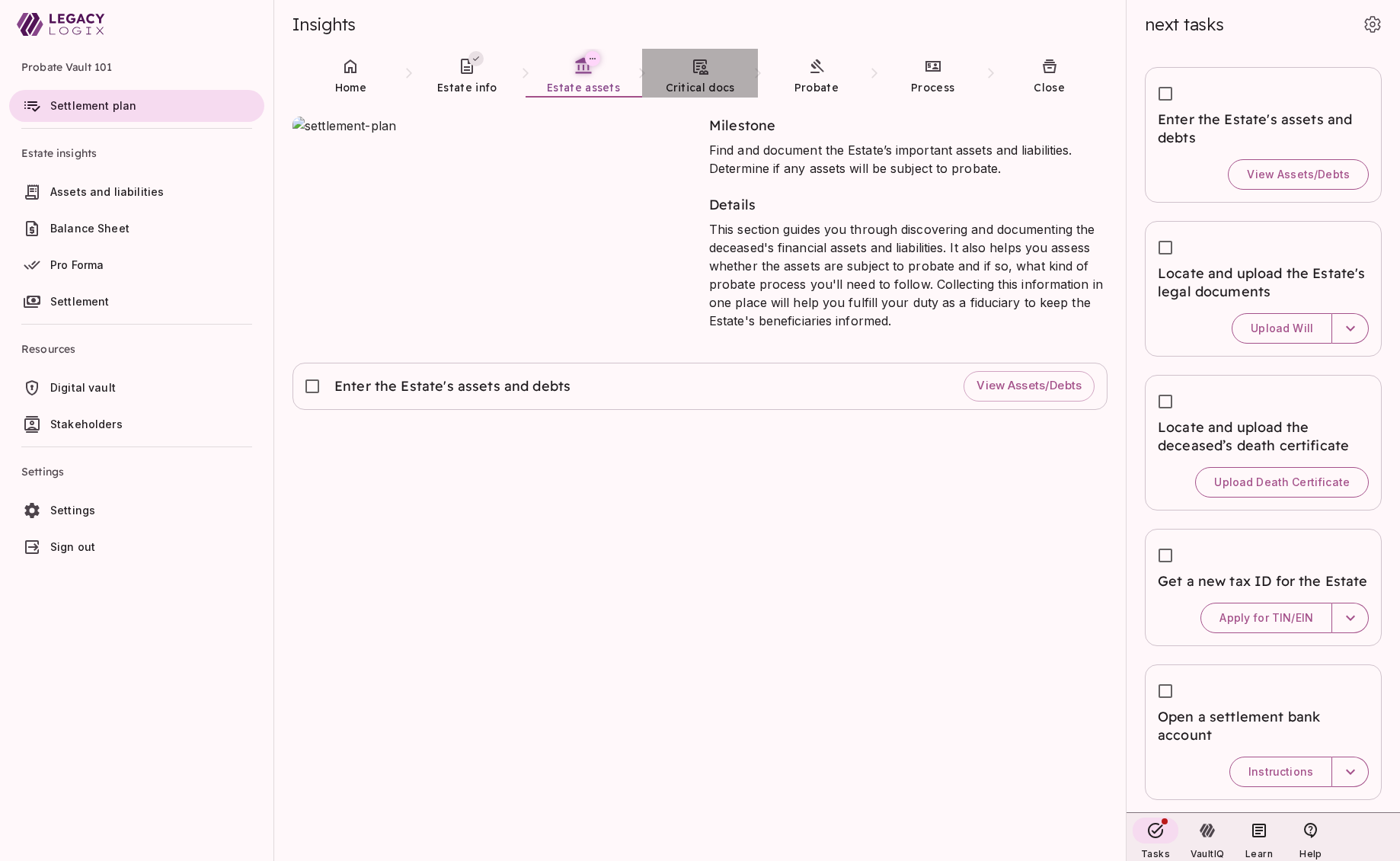
click at [690, 78] on link "Critical docs" at bounding box center [700, 76] width 117 height 55
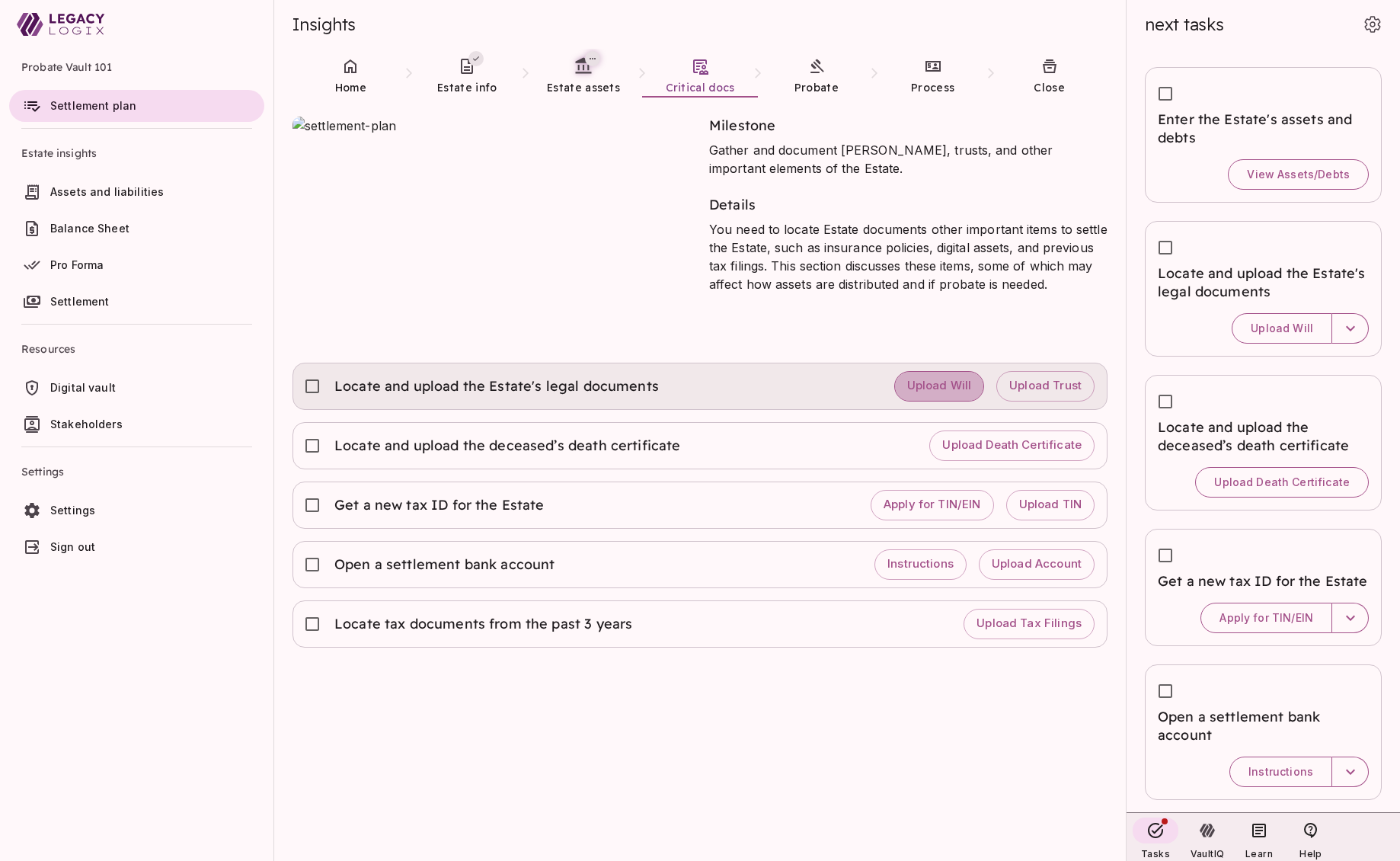
click at [952, 384] on span "Upload Will" at bounding box center [940, 386] width 65 height 14
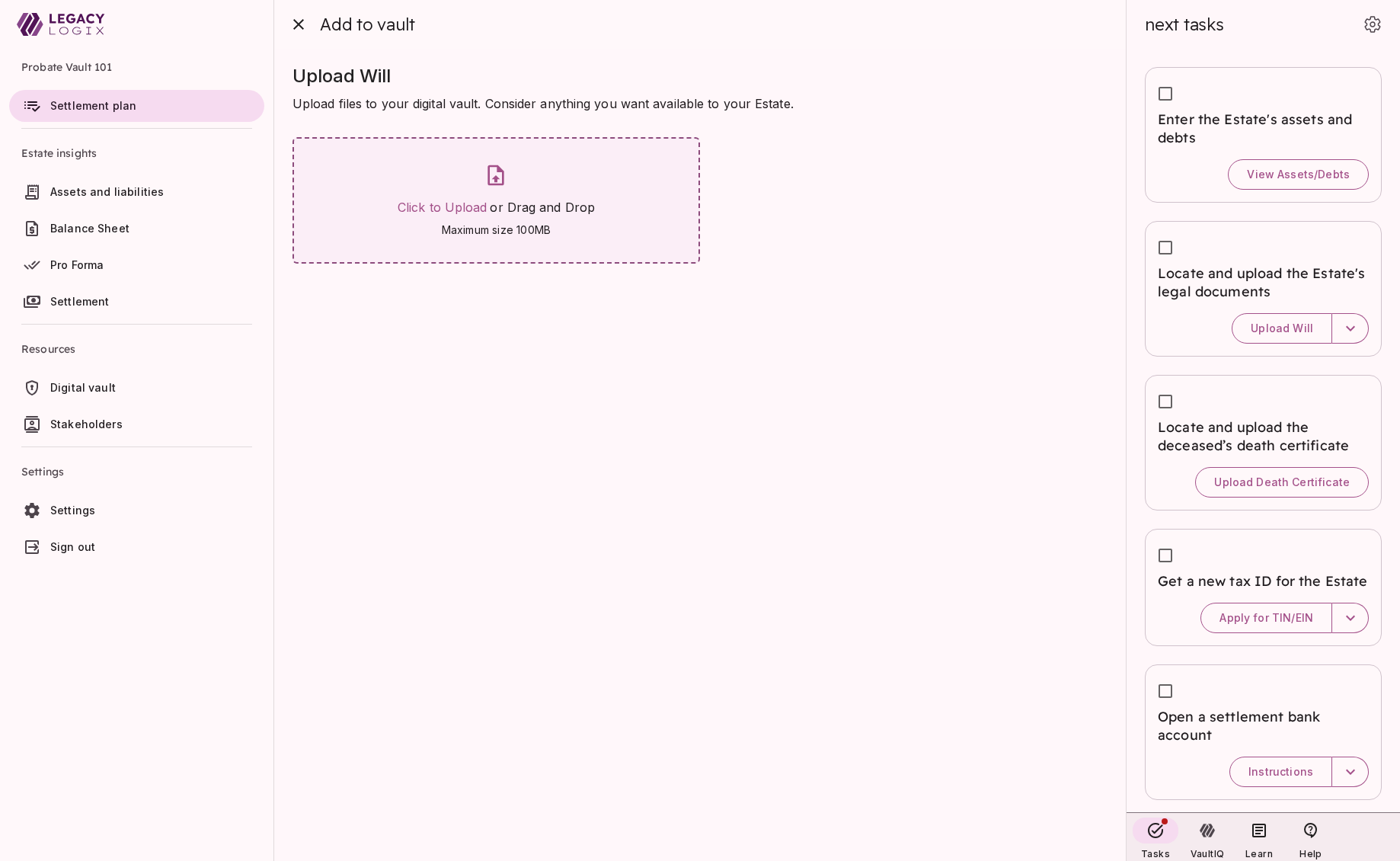
click at [481, 225] on span "Maximum size 100MB" at bounding box center [496, 229] width 197 height 15
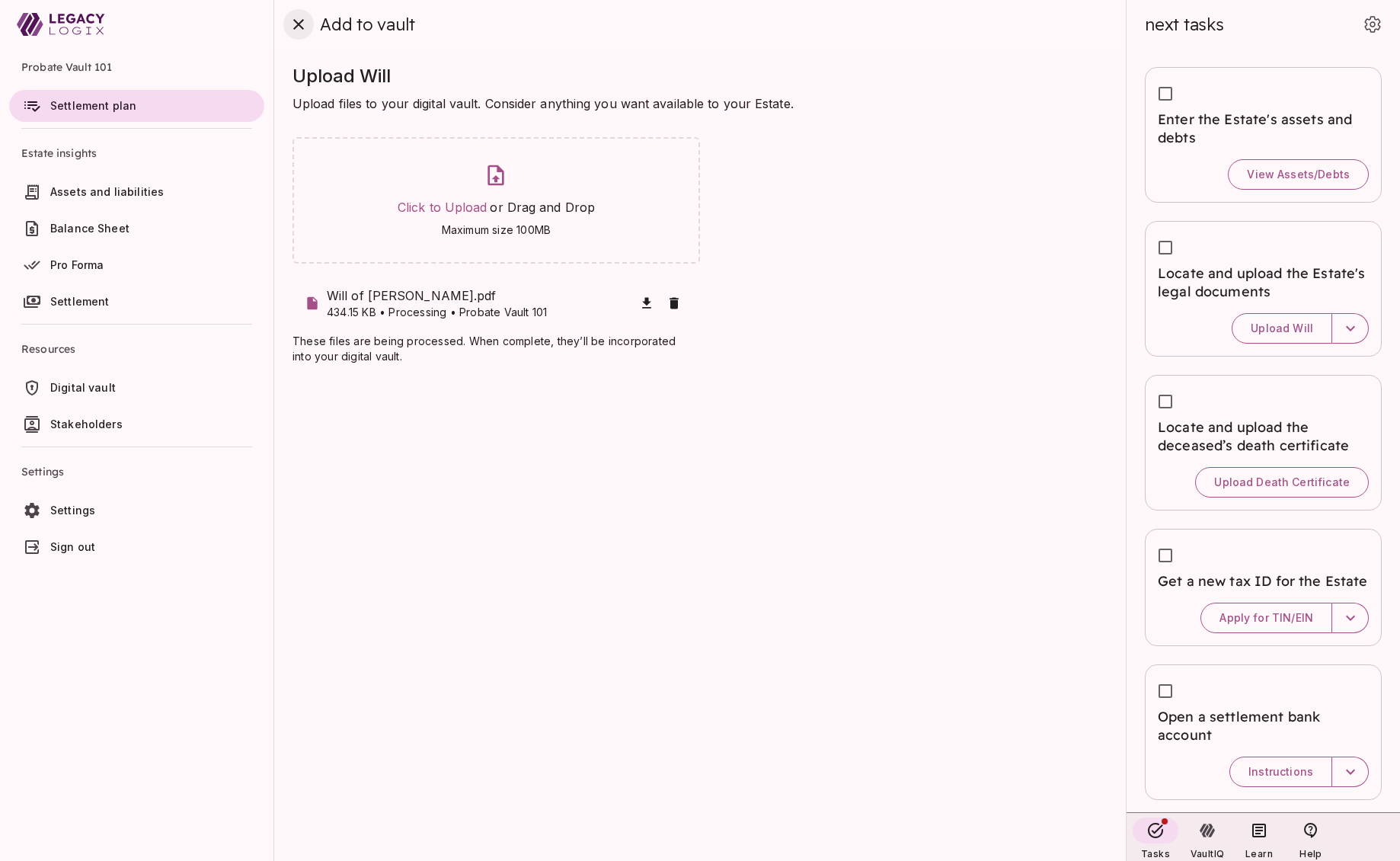
click at [296, 25] on icon "close" at bounding box center [299, 24] width 11 height 11
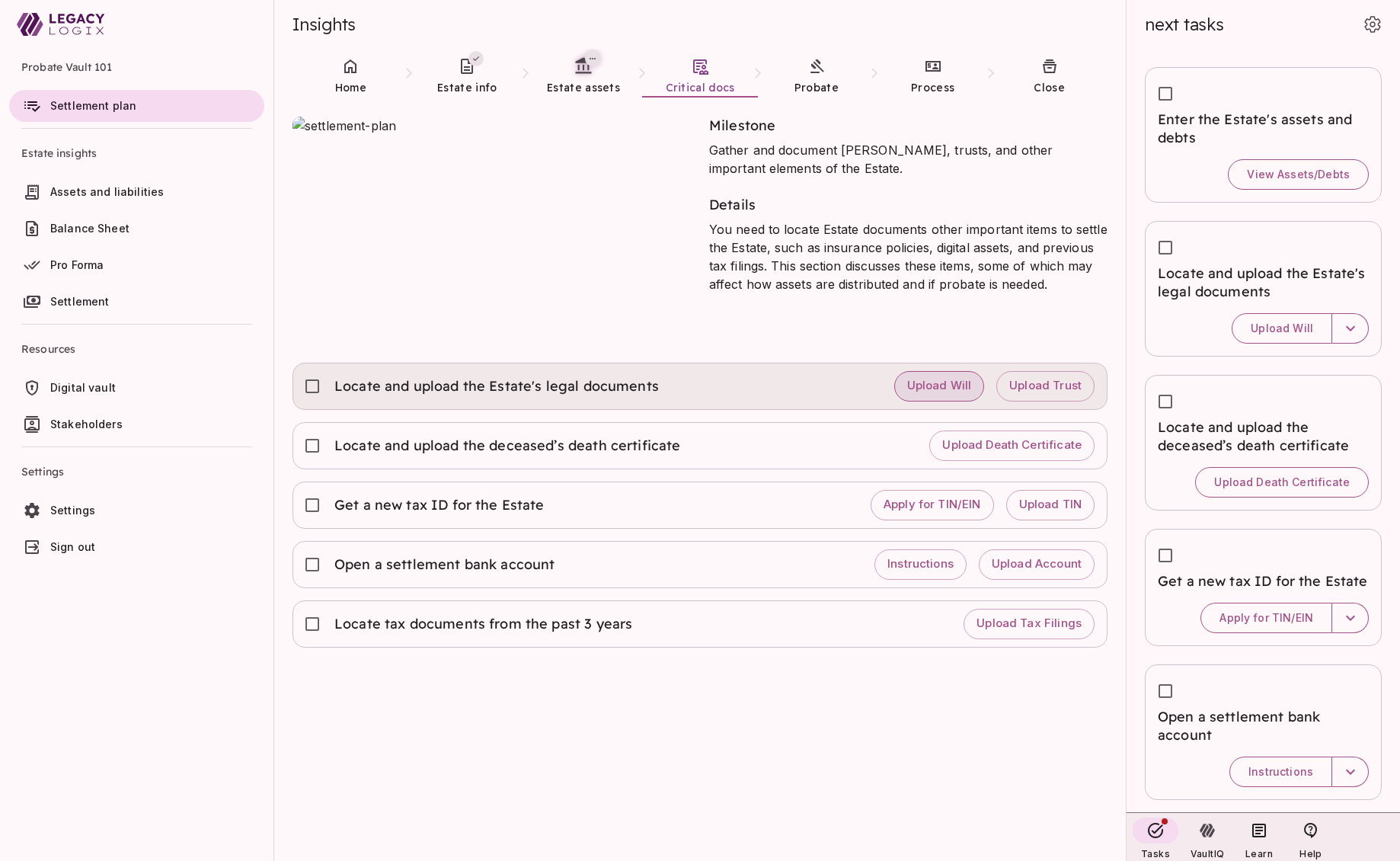
click at [936, 386] on span "Upload Will" at bounding box center [940, 386] width 65 height 14
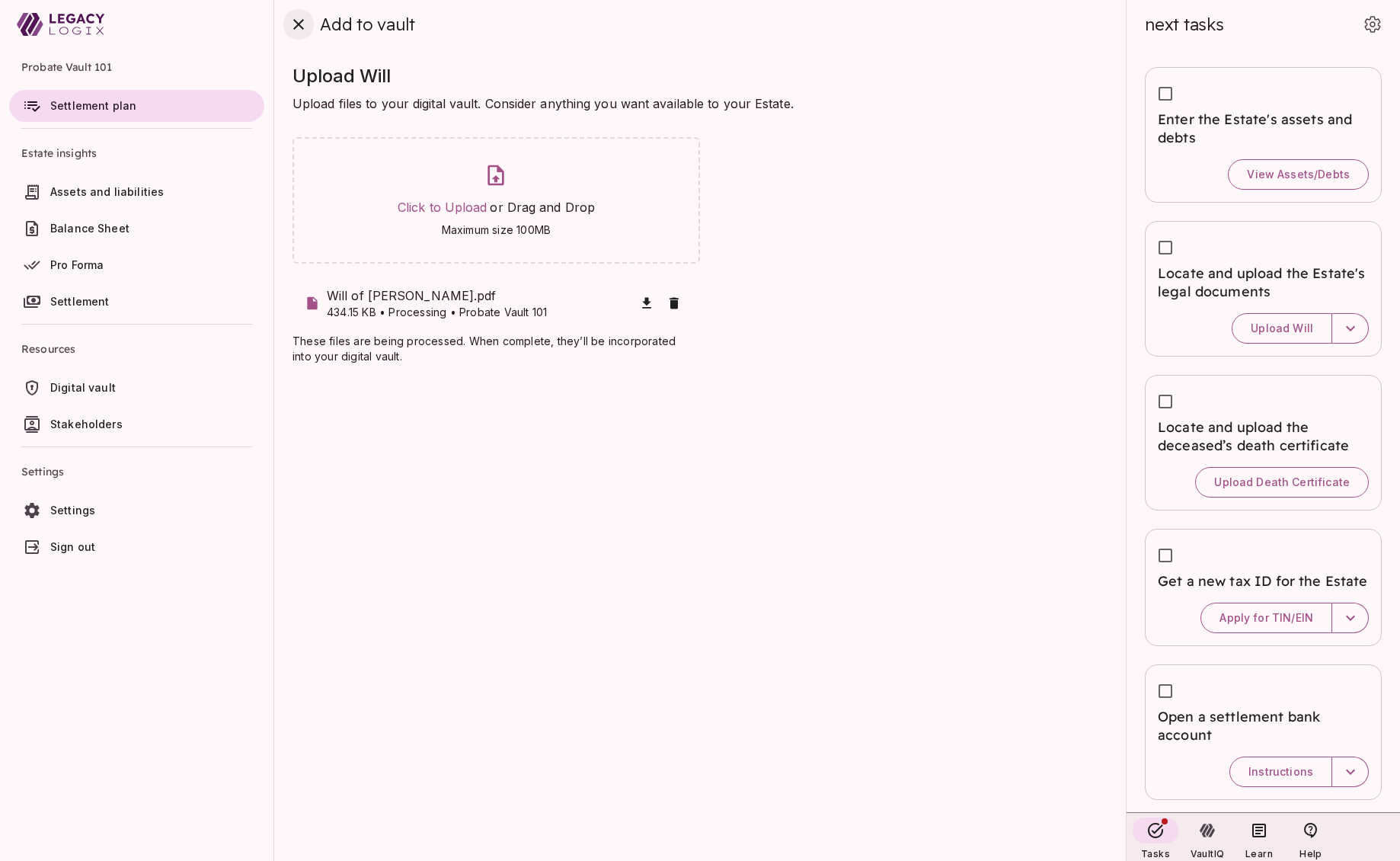
click at [298, 24] on icon "close" at bounding box center [299, 24] width 11 height 11
